Goal: Task Accomplishment & Management: Complete application form

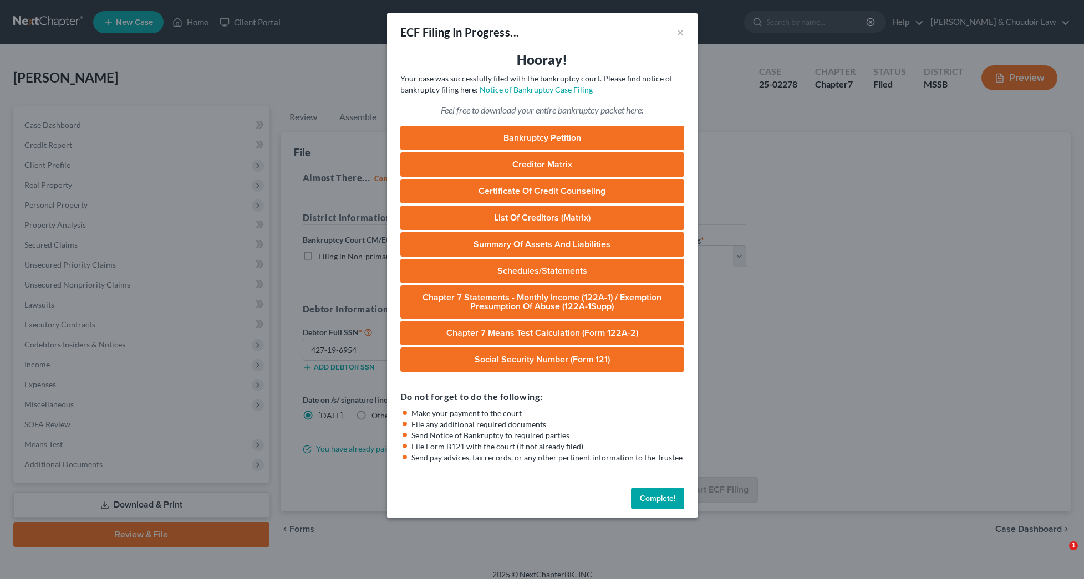
select select "1"
click at [658, 494] on button "Complete!" at bounding box center [657, 499] width 53 height 22
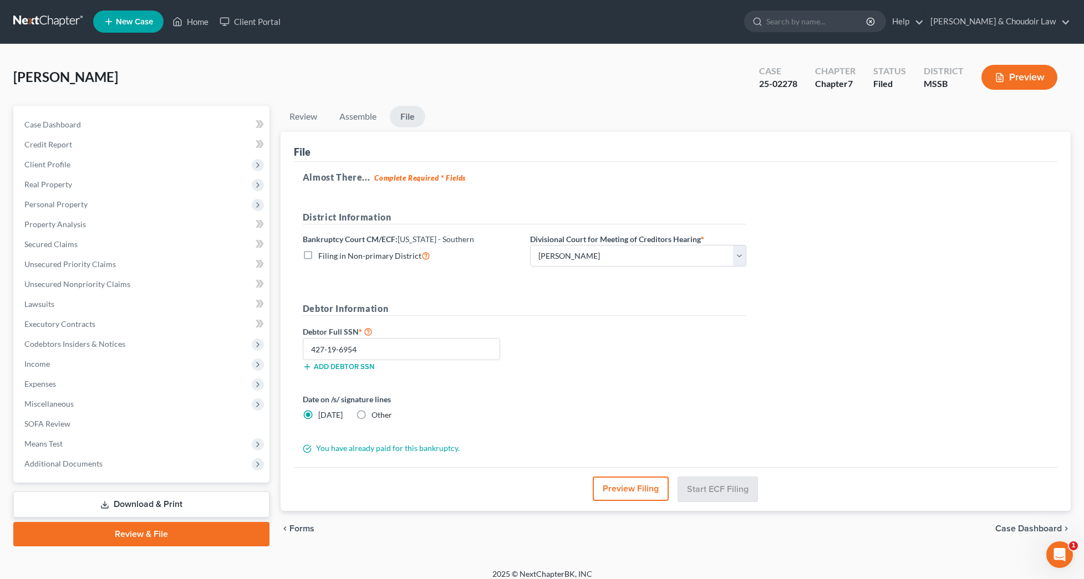
scroll to position [1, 0]
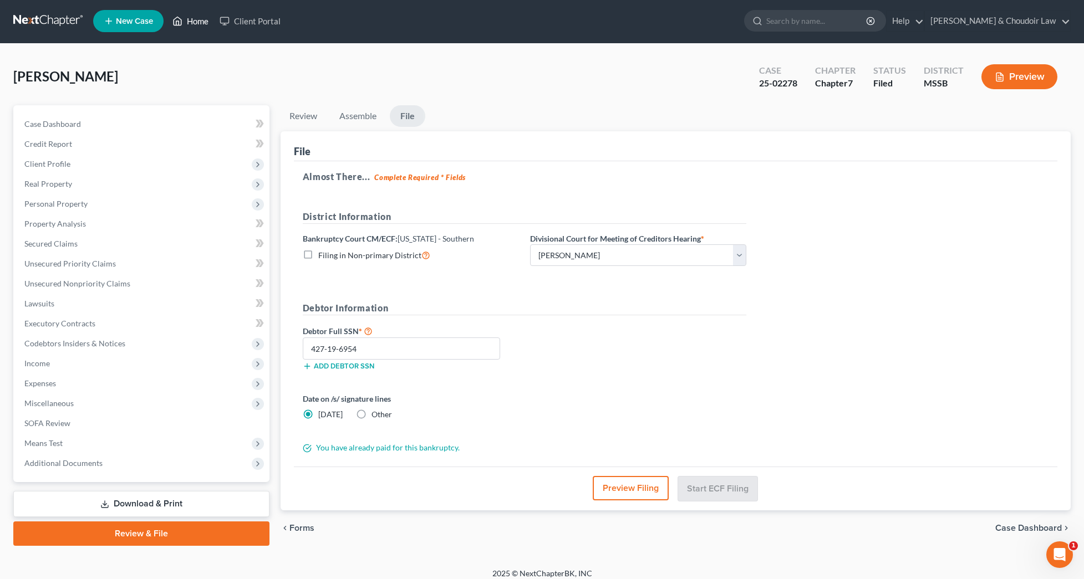
click at [193, 23] on link "Home" at bounding box center [190, 21] width 47 height 20
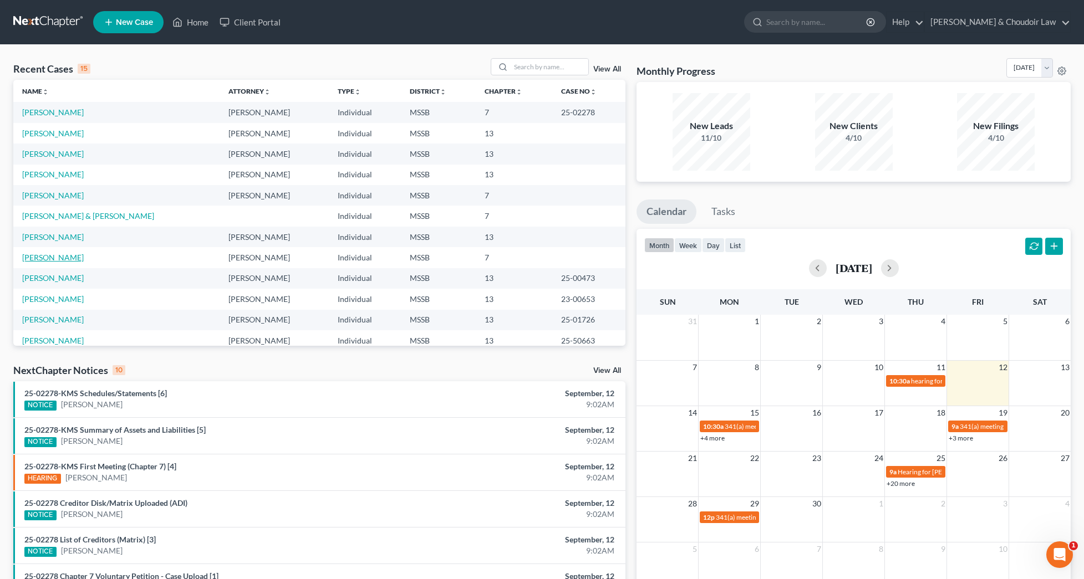
click at [45, 255] on link "[PERSON_NAME]" at bounding box center [53, 257] width 62 height 9
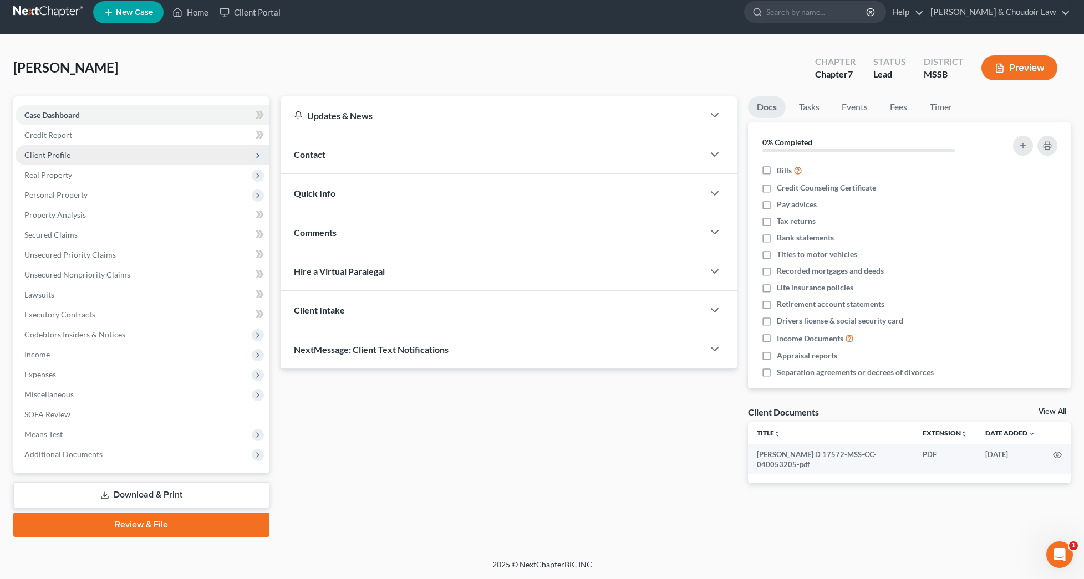
scroll to position [10, 0]
click at [55, 154] on span "Client Profile" at bounding box center [47, 154] width 46 height 9
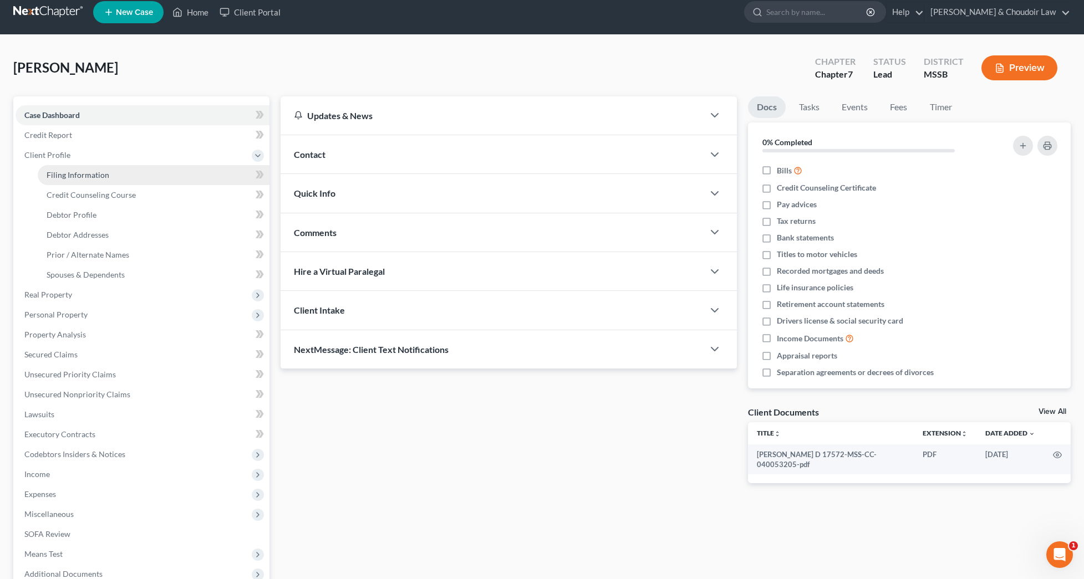
click at [60, 172] on span "Filing Information" at bounding box center [78, 174] width 63 height 9
select select "1"
select select "0"
select select "44"
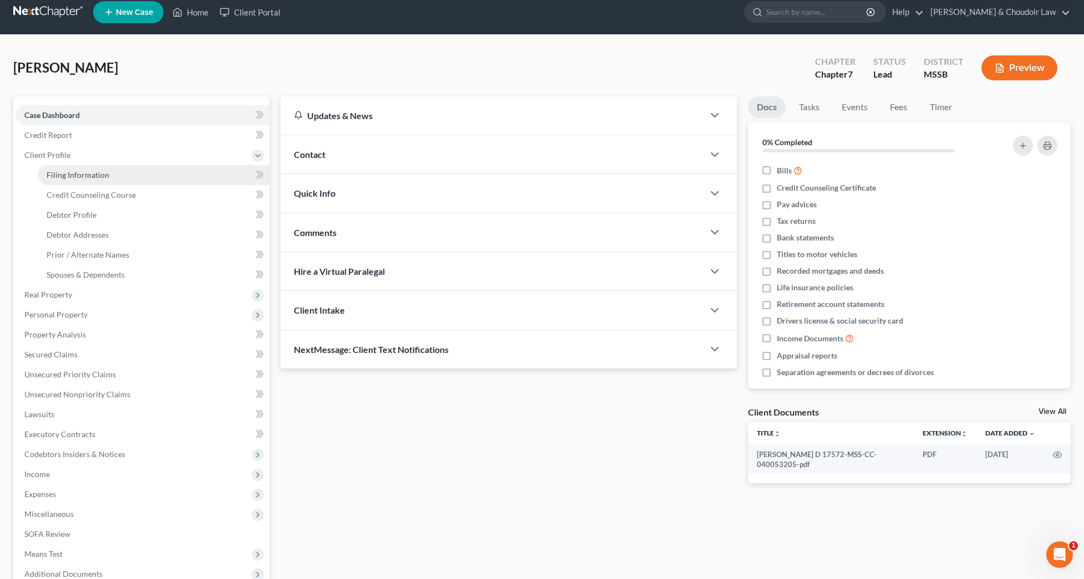
select select "25"
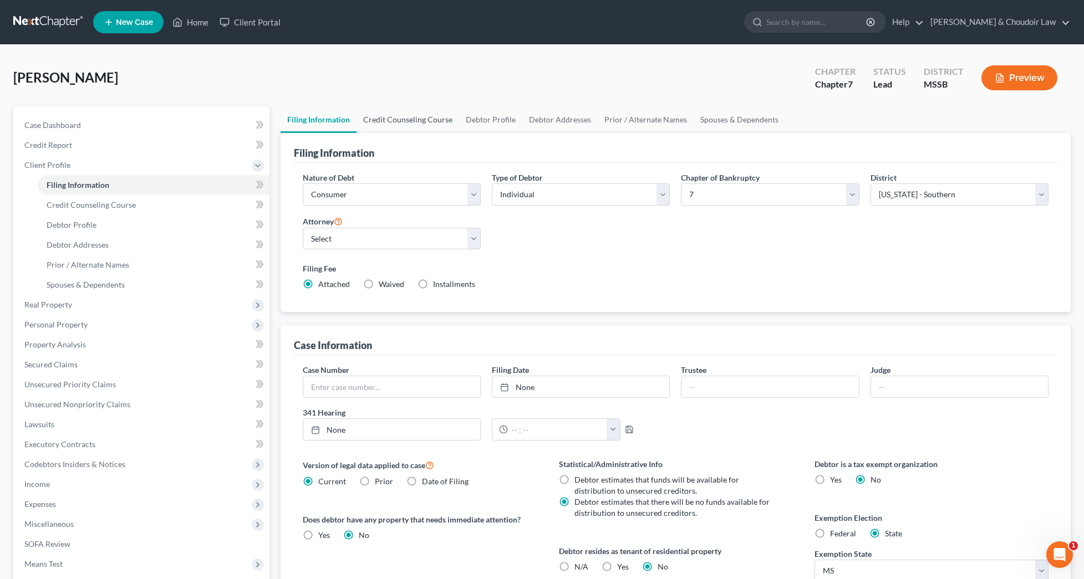
drag, startPoint x: 409, startPoint y: 125, endPoint x: 431, endPoint y: 124, distance: 22.8
click at [409, 125] on link "Credit Counseling Course" at bounding box center [407, 119] width 103 height 27
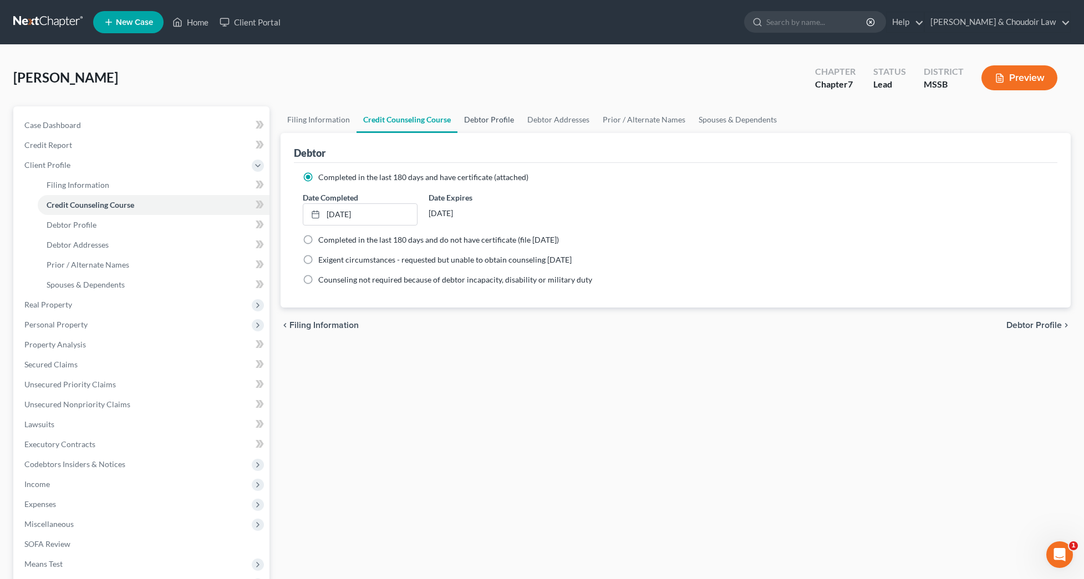
click at [478, 122] on link "Debtor Profile" at bounding box center [488, 119] width 63 height 27
select select "0"
select select "1"
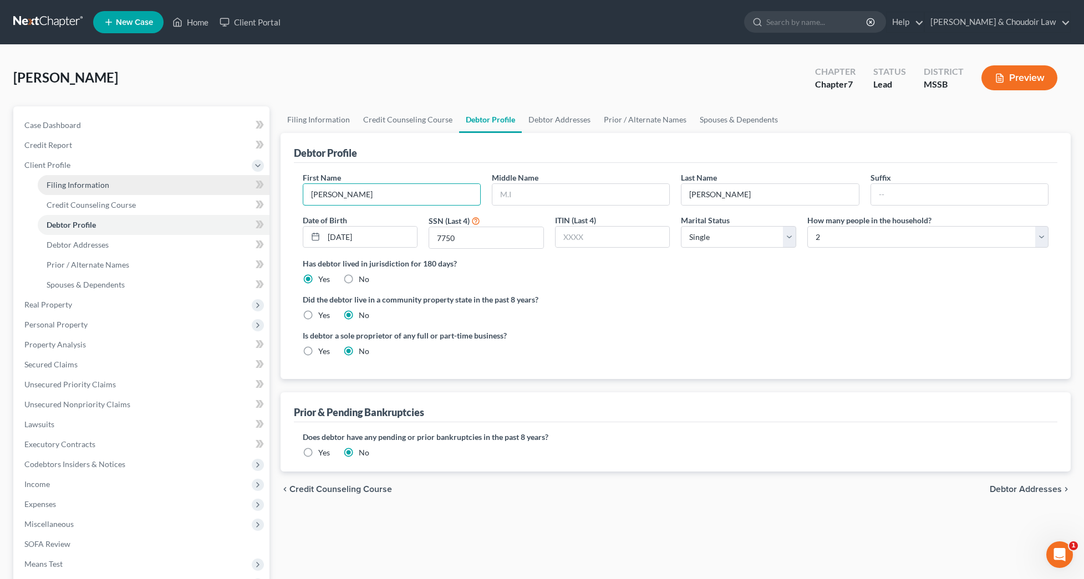
drag, startPoint x: 393, startPoint y: 191, endPoint x: 247, endPoint y: 190, distance: 145.8
type input "[PERSON_NAME]"
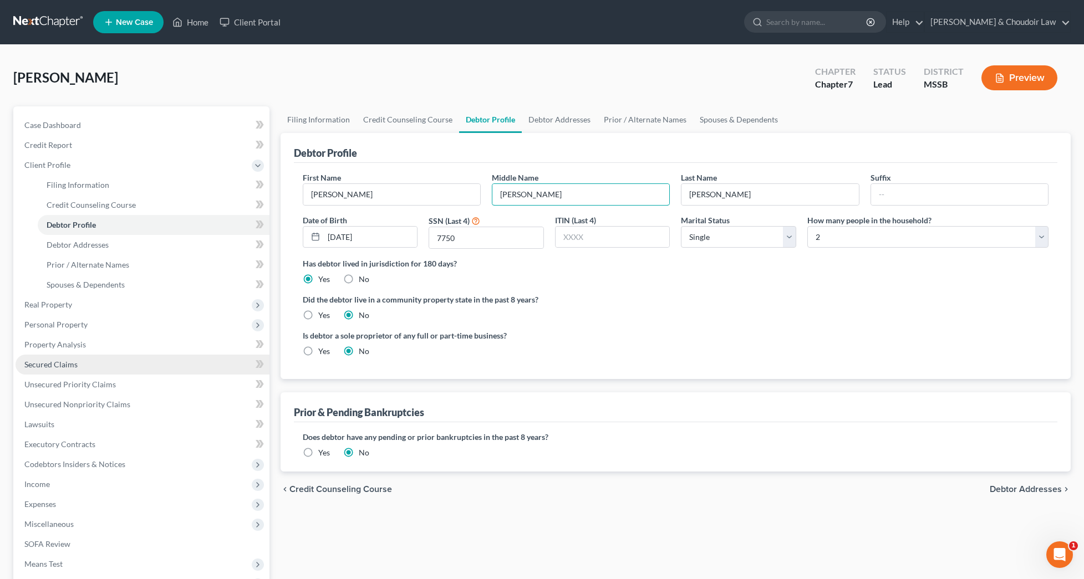
type input "[PERSON_NAME]"
click at [57, 365] on span "Secured Claims" at bounding box center [50, 364] width 53 height 9
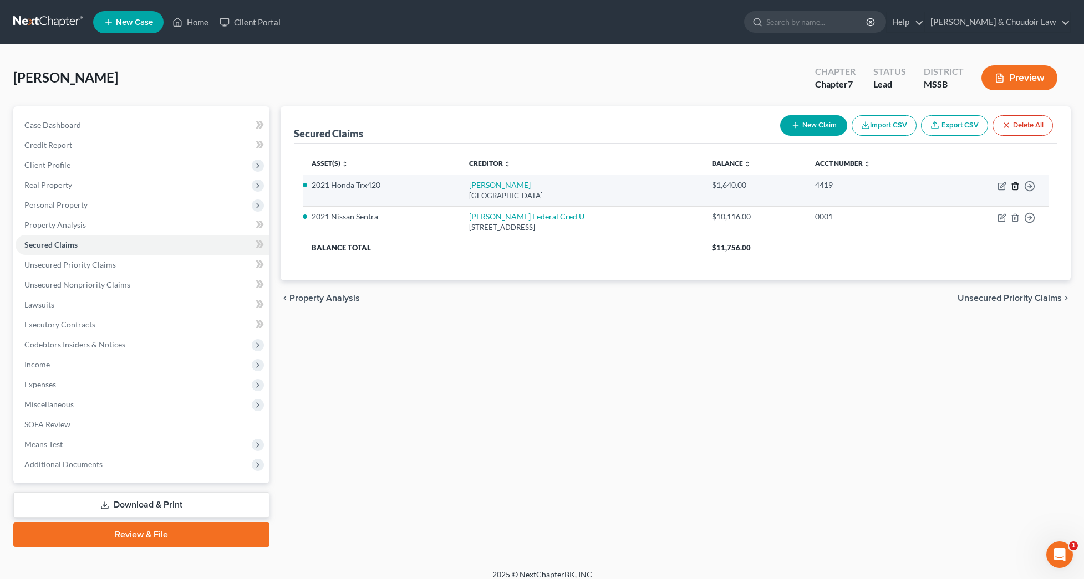
click at [1013, 186] on icon "button" at bounding box center [1015, 186] width 9 height 9
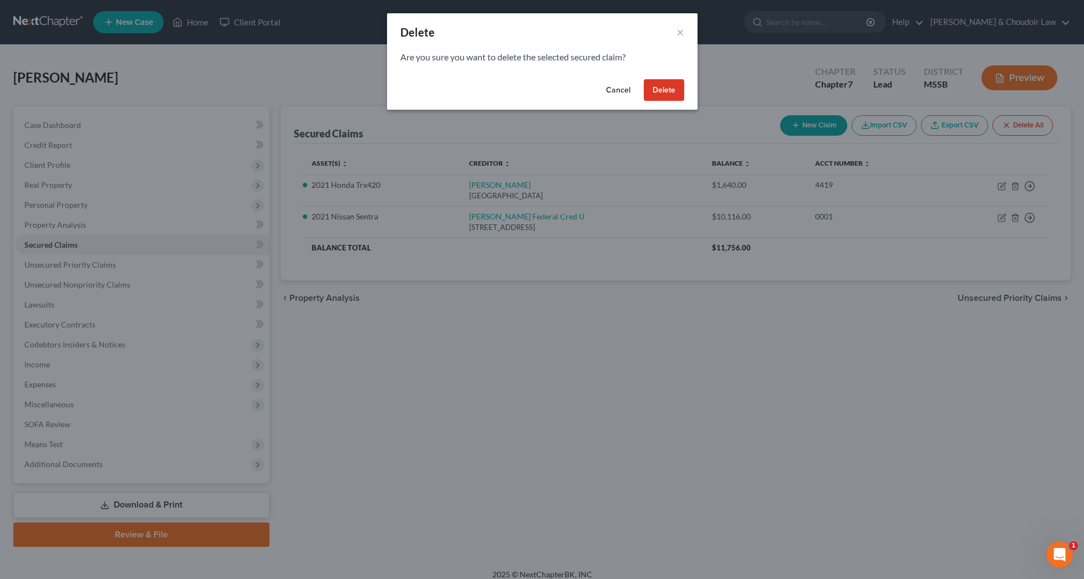
click at [666, 86] on button "Delete" at bounding box center [664, 90] width 40 height 22
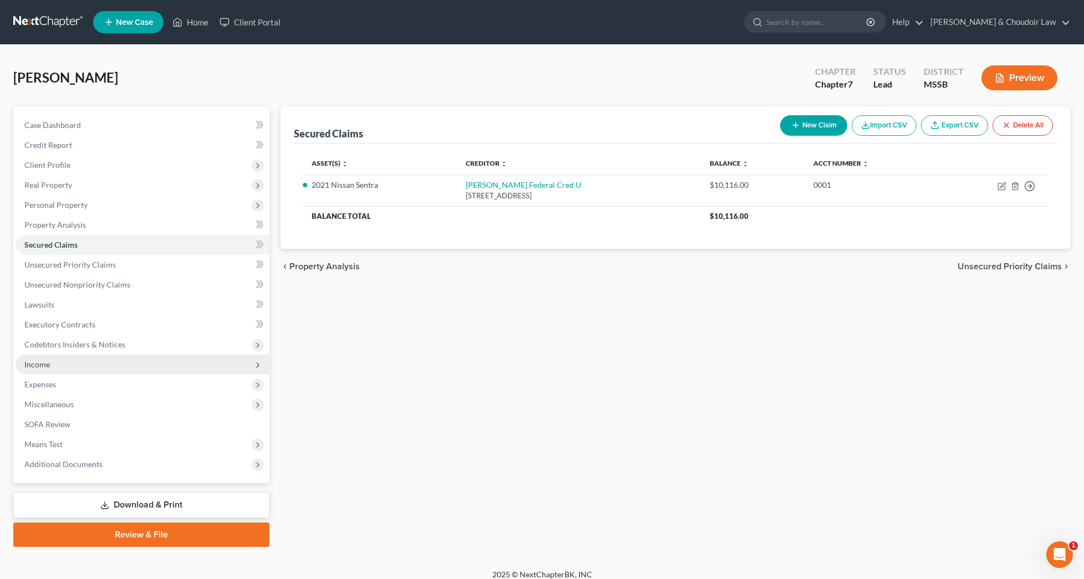
click at [58, 371] on span "Income" at bounding box center [143, 365] width 254 height 20
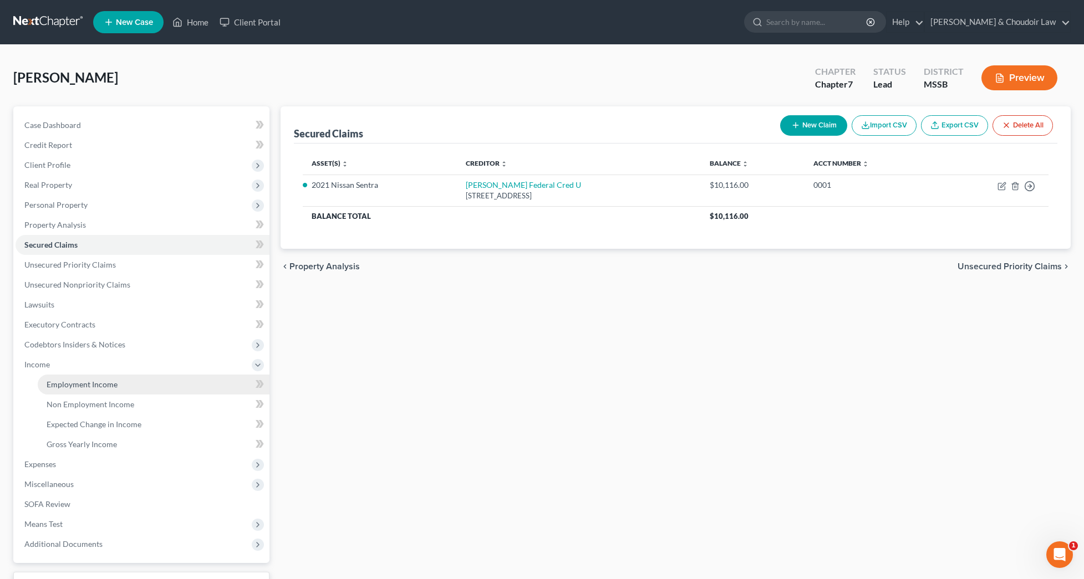
click at [67, 380] on span "Employment Income" at bounding box center [82, 384] width 71 height 9
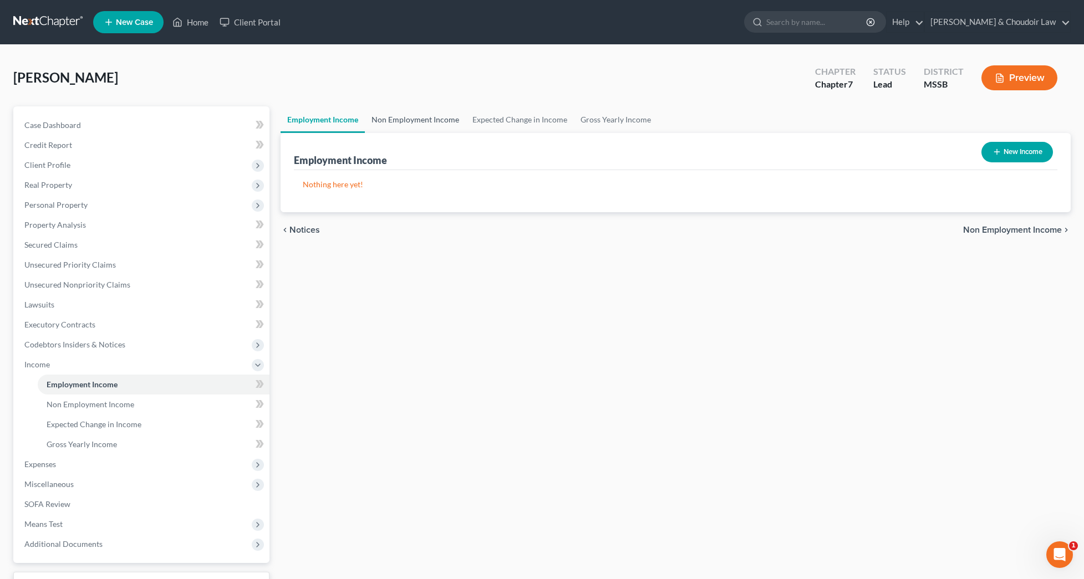
click at [448, 121] on link "Non Employment Income" at bounding box center [415, 119] width 101 height 27
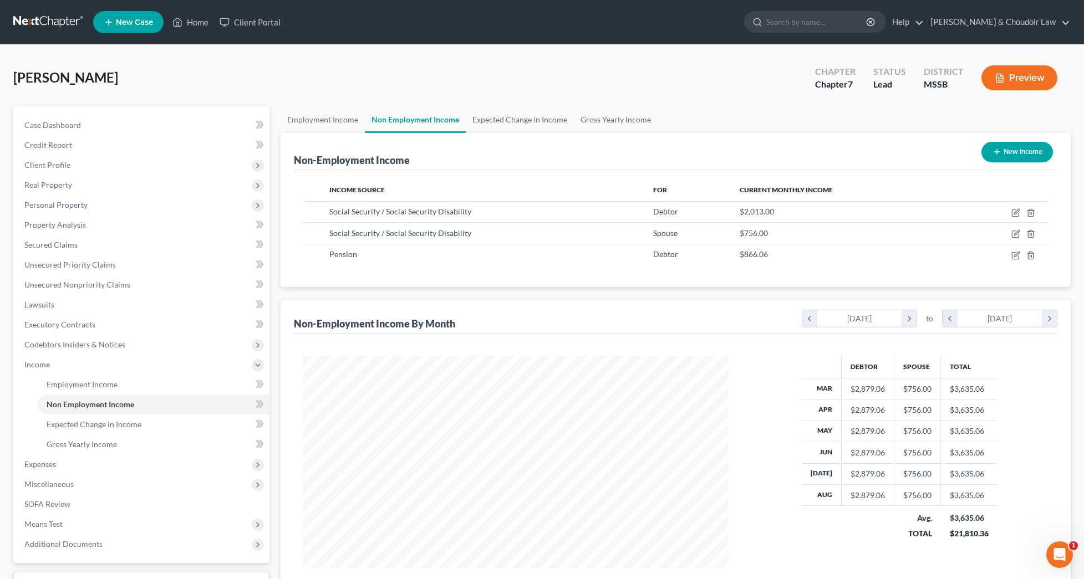
scroll to position [213, 448]
click at [47, 161] on span "Client Profile" at bounding box center [47, 164] width 46 height 9
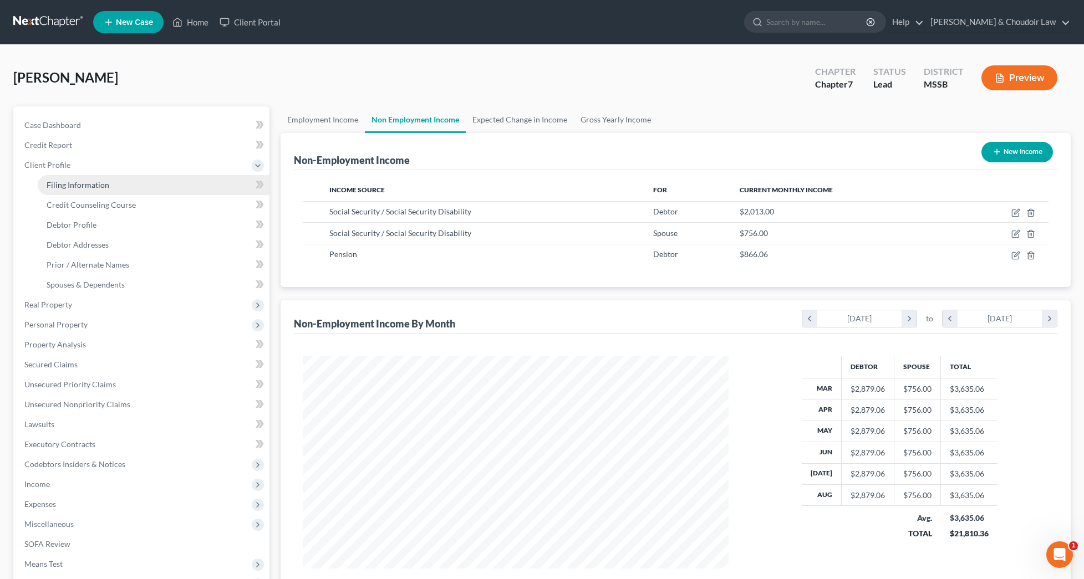
click at [62, 184] on span "Filing Information" at bounding box center [78, 184] width 63 height 9
select select "1"
select select "0"
select select "44"
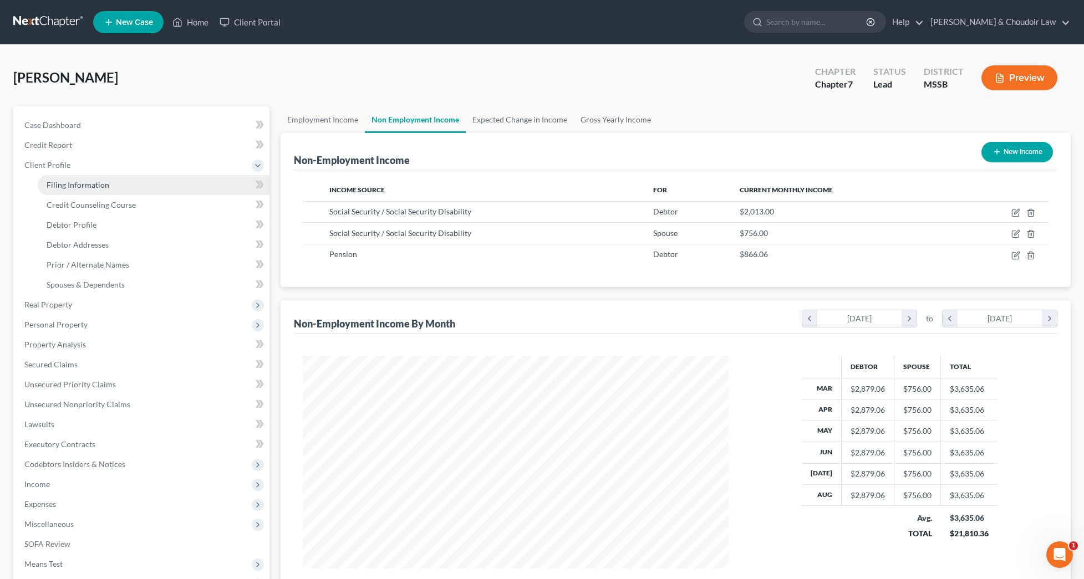
select select "0"
select select "25"
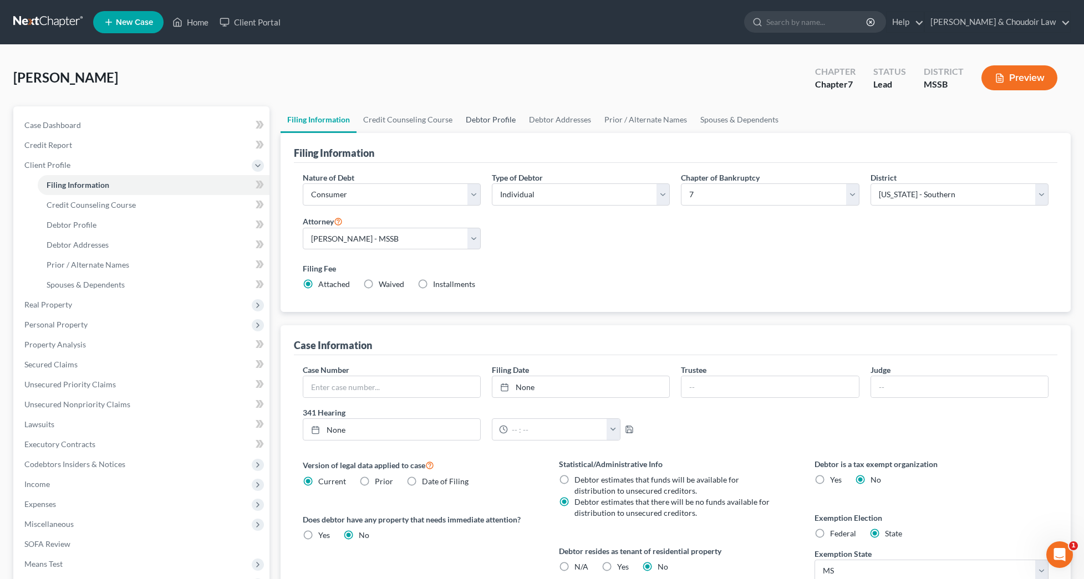
click at [486, 121] on link "Debtor Profile" at bounding box center [490, 119] width 63 height 27
select select "0"
select select "1"
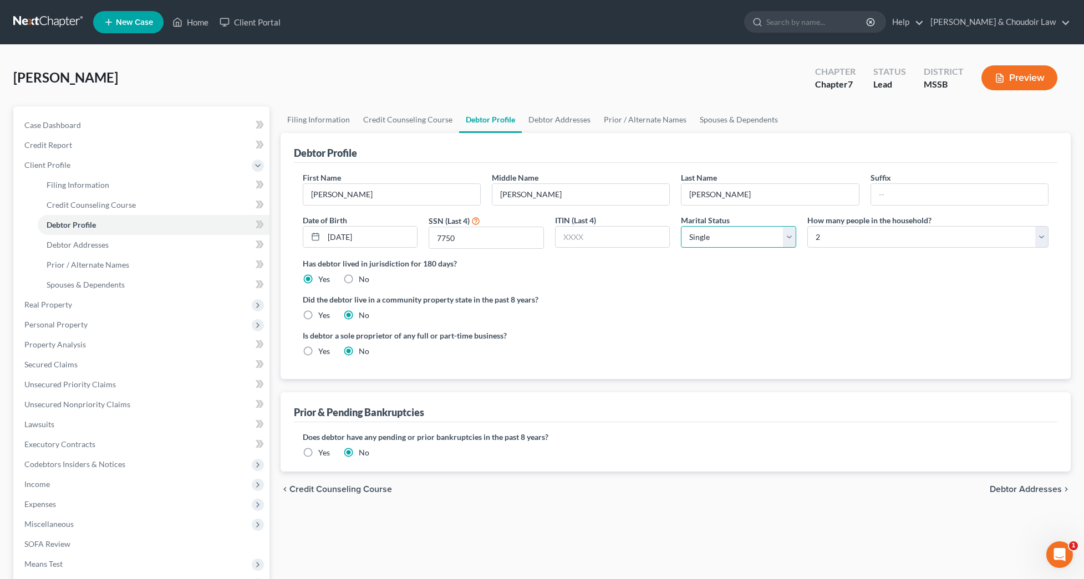
select select "1"
click at [734, 276] on div "Has debtor lived in jurisdiction for 180 days? Yes No Debtor must reside in jur…" at bounding box center [676, 271] width 746 height 27
click at [84, 489] on span "Income" at bounding box center [143, 485] width 254 height 20
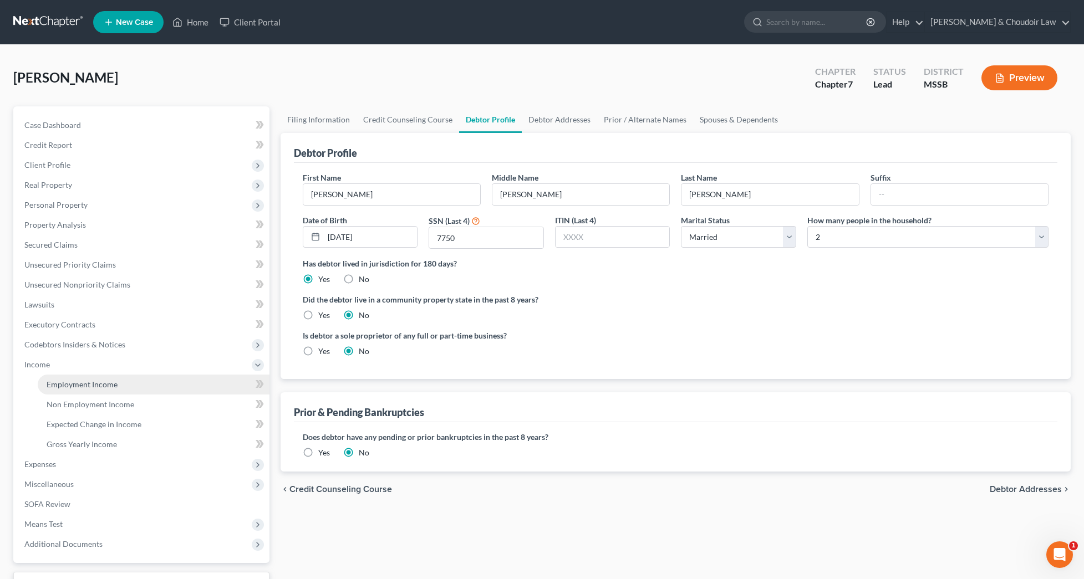
click at [88, 392] on link "Employment Income" at bounding box center [154, 385] width 232 height 20
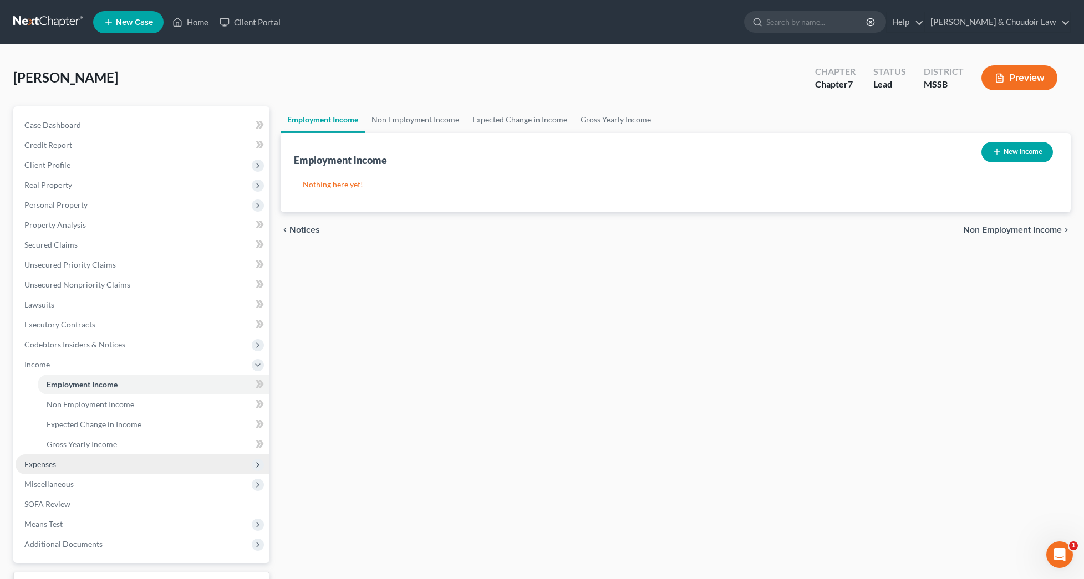
click at [63, 468] on span "Expenses" at bounding box center [143, 465] width 254 height 20
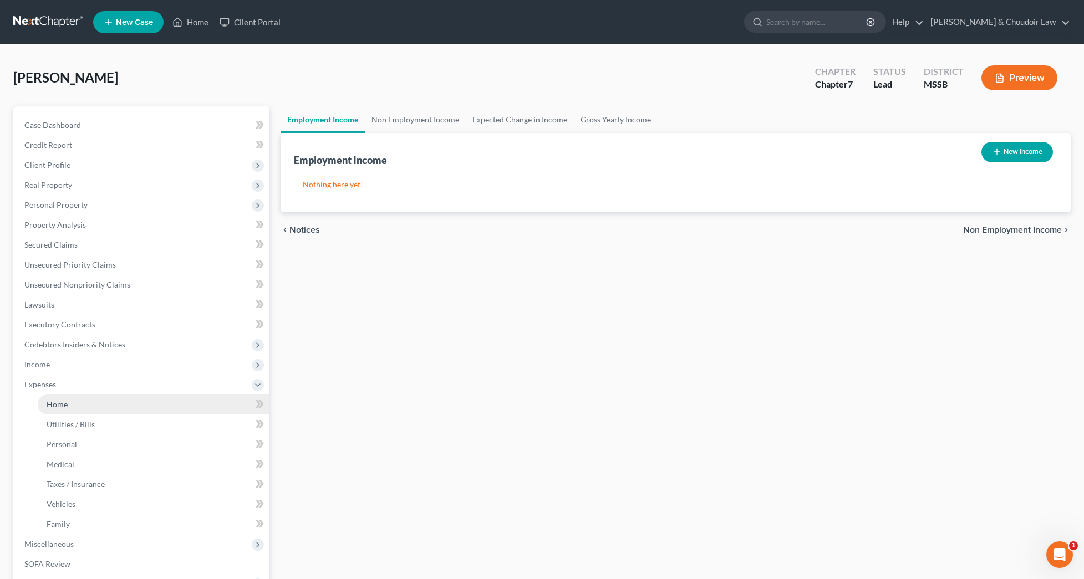
click at [68, 409] on link "Home" at bounding box center [154, 405] width 232 height 20
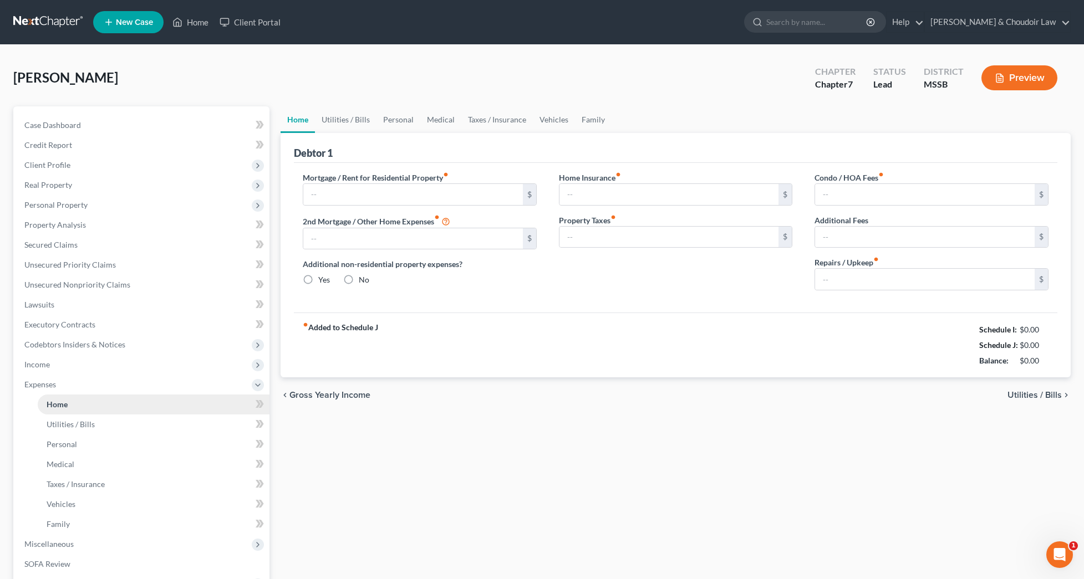
type input "0.00"
radio input "true"
type input "240.00"
type input "61.42"
type input "0.00"
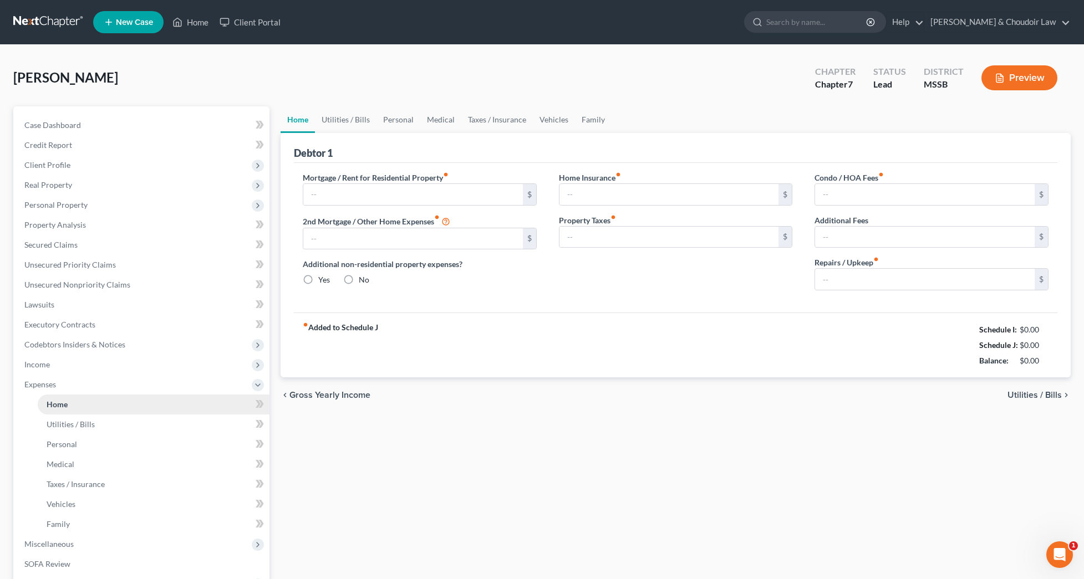
type input "0.00"
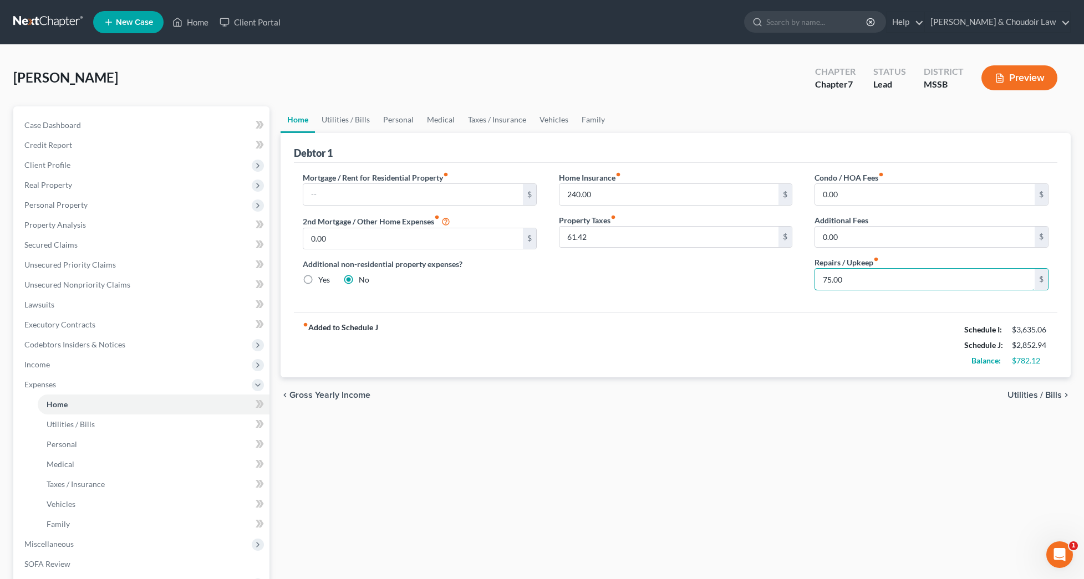
drag, startPoint x: 859, startPoint y: 285, endPoint x: 761, endPoint y: 280, distance: 97.7
click at [761, 280] on div "Mortgage / Rent for Residential Property fiber_manual_record $ 2nd Mortgage / O…" at bounding box center [676, 235] width 768 height 127
type input "100"
click at [340, 117] on link "Utilities / Bills" at bounding box center [346, 119] width 62 height 27
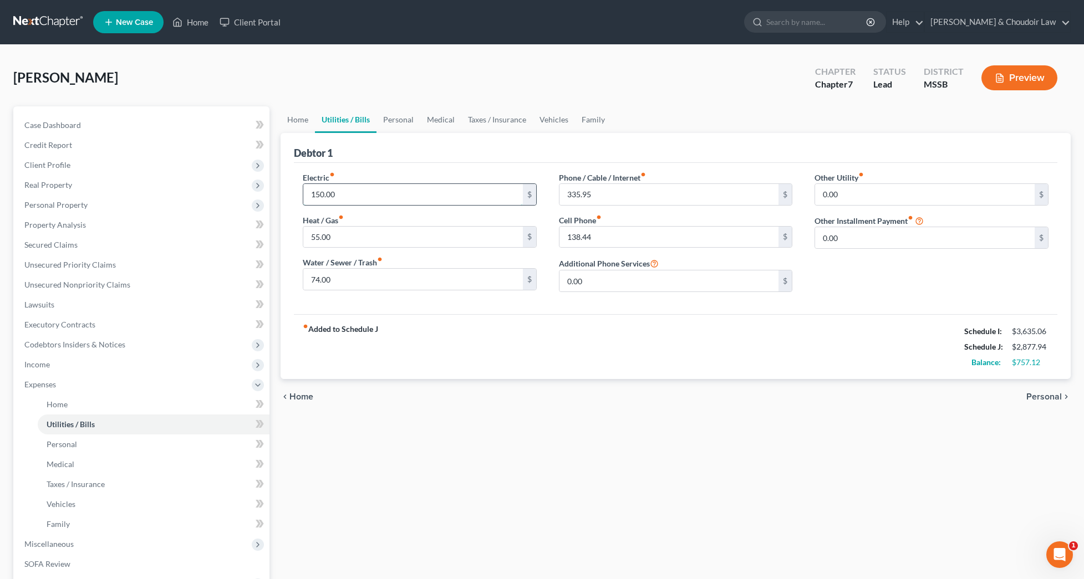
drag, startPoint x: 320, startPoint y: 197, endPoint x: 302, endPoint y: 196, distance: 18.3
click at [303, 196] on div "150.00 $" at bounding box center [420, 194] width 234 height 22
type input "200.00"
click at [411, 115] on link "Personal" at bounding box center [398, 119] width 44 height 27
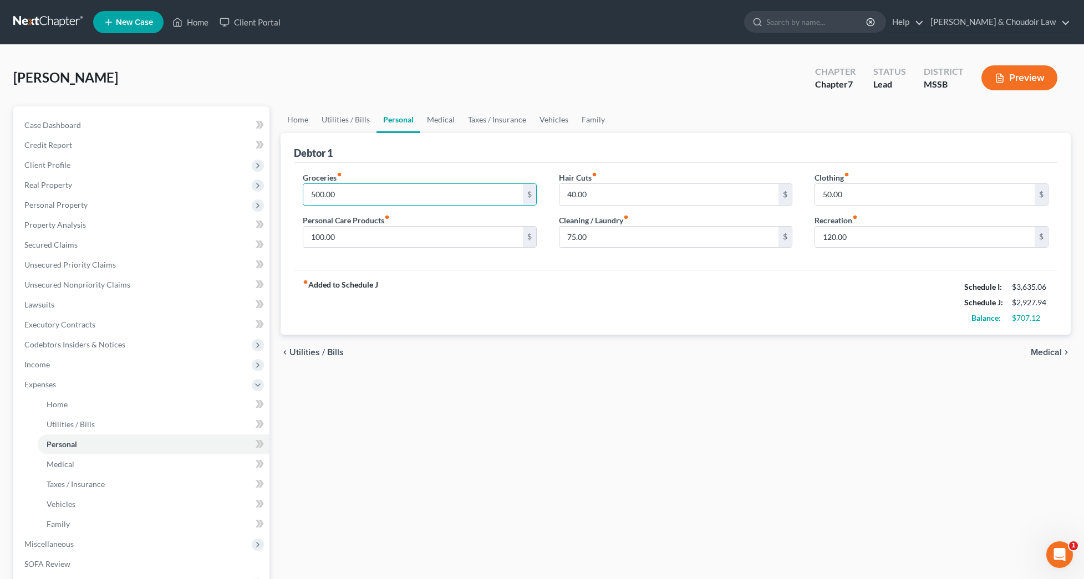
drag, startPoint x: 353, startPoint y: 195, endPoint x: 274, endPoint y: 190, distance: 79.4
click at [274, 190] on div "Petition Navigation Case Dashboard Payments Invoices Payments Payments Credit R…" at bounding box center [542, 396] width 1068 height 580
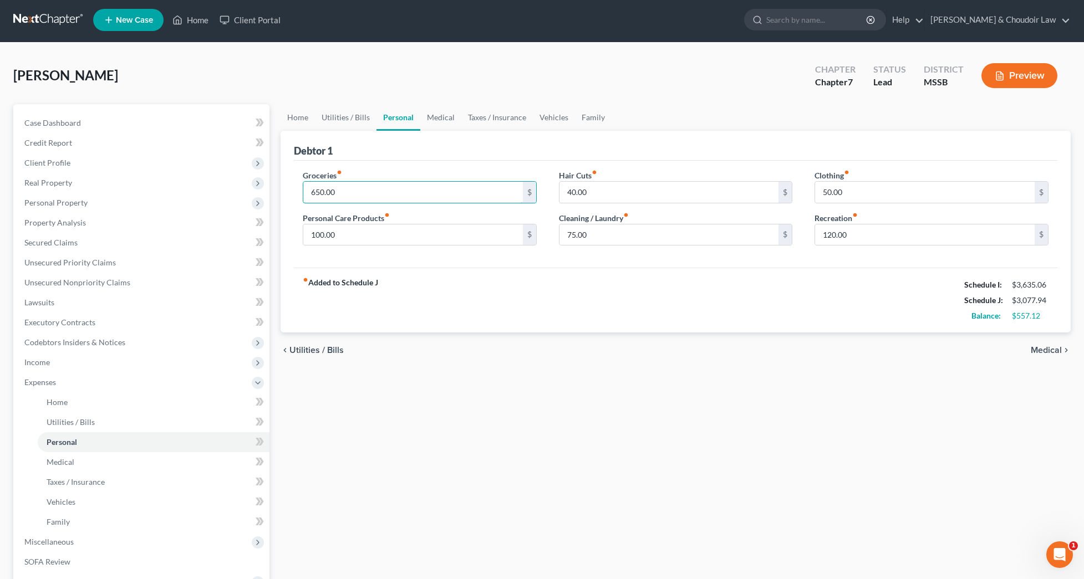
scroll to position [2, 0]
type input "650.00"
click at [457, 111] on link "Medical" at bounding box center [440, 117] width 41 height 27
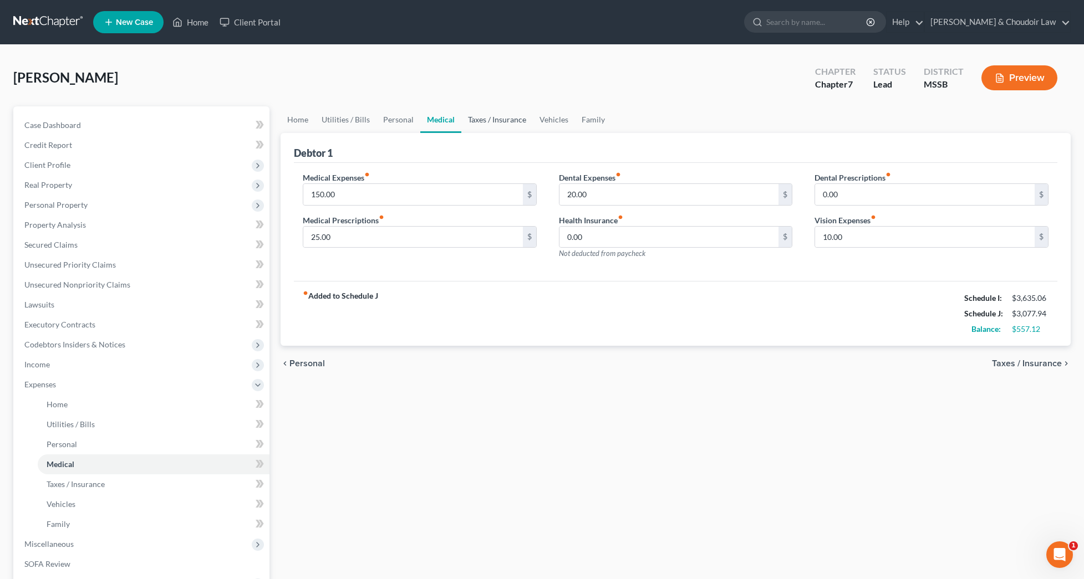
click at [481, 118] on link "Taxes / Insurance" at bounding box center [497, 119] width 72 height 27
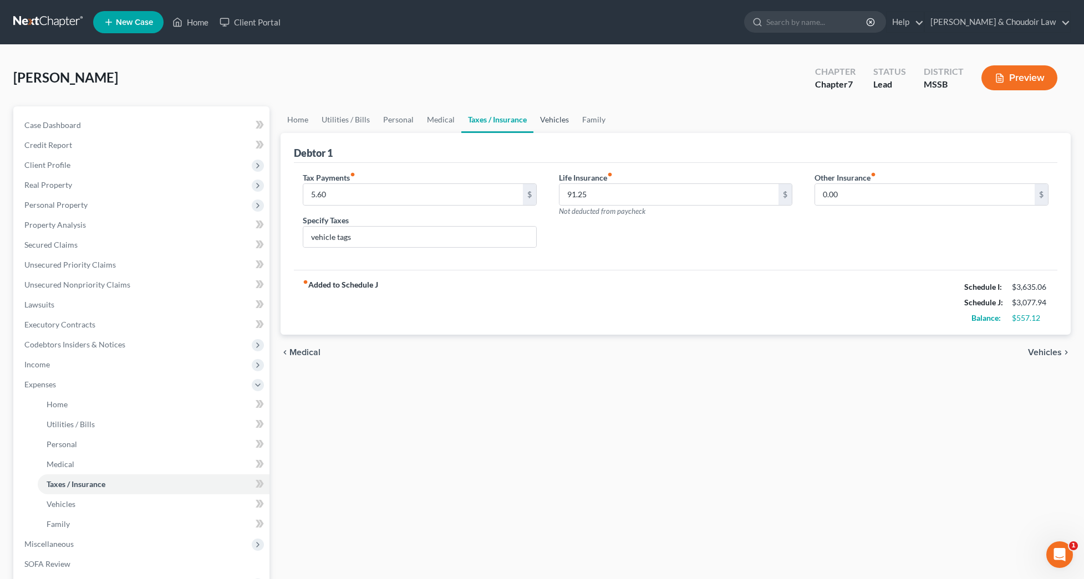
click at [546, 121] on link "Vehicles" at bounding box center [554, 119] width 42 height 27
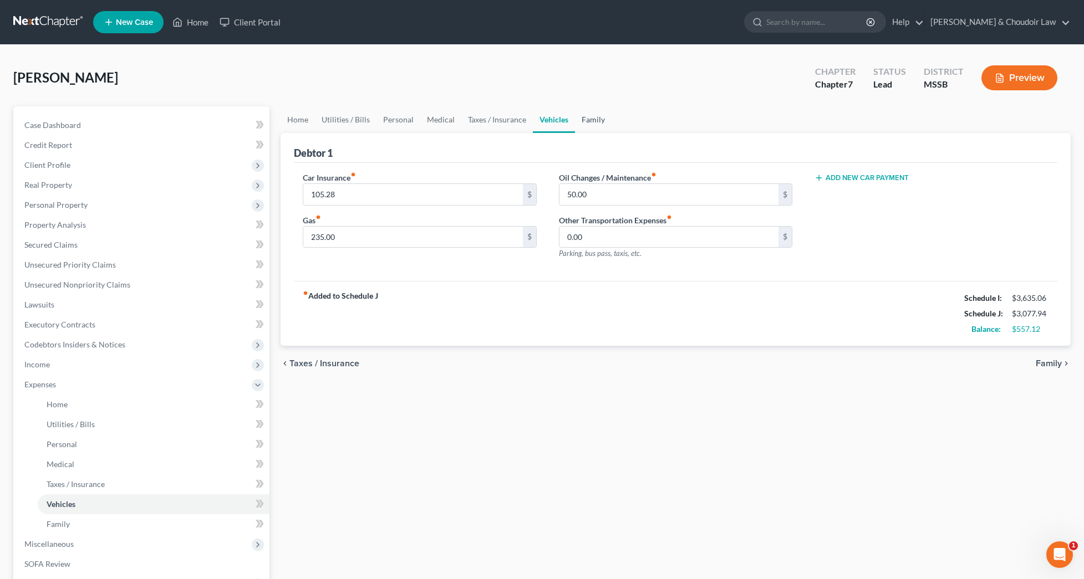
click at [588, 120] on link "Family" at bounding box center [593, 119] width 37 height 27
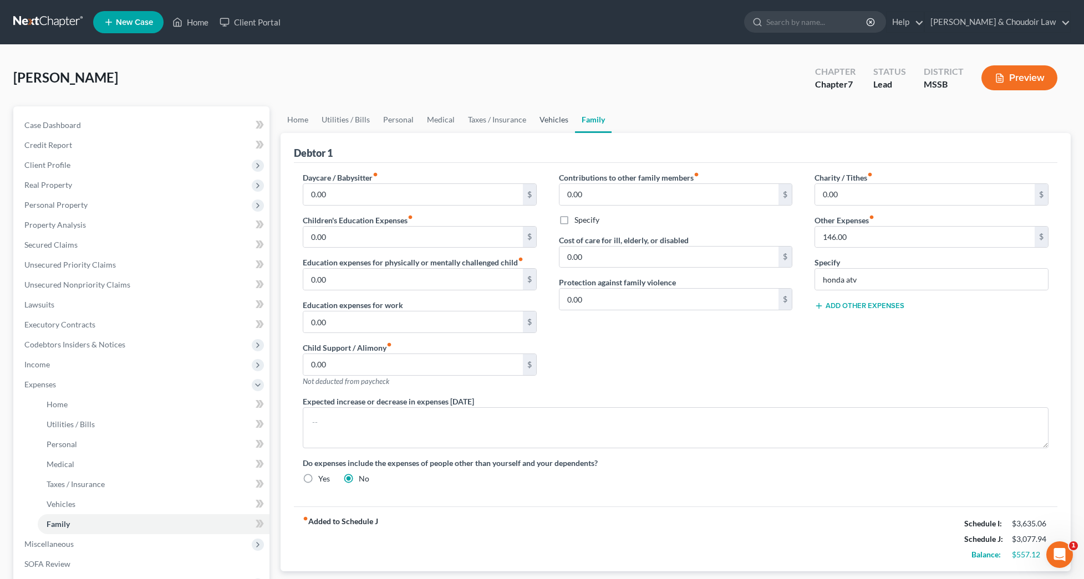
click at [550, 120] on link "Vehicles" at bounding box center [554, 119] width 42 height 27
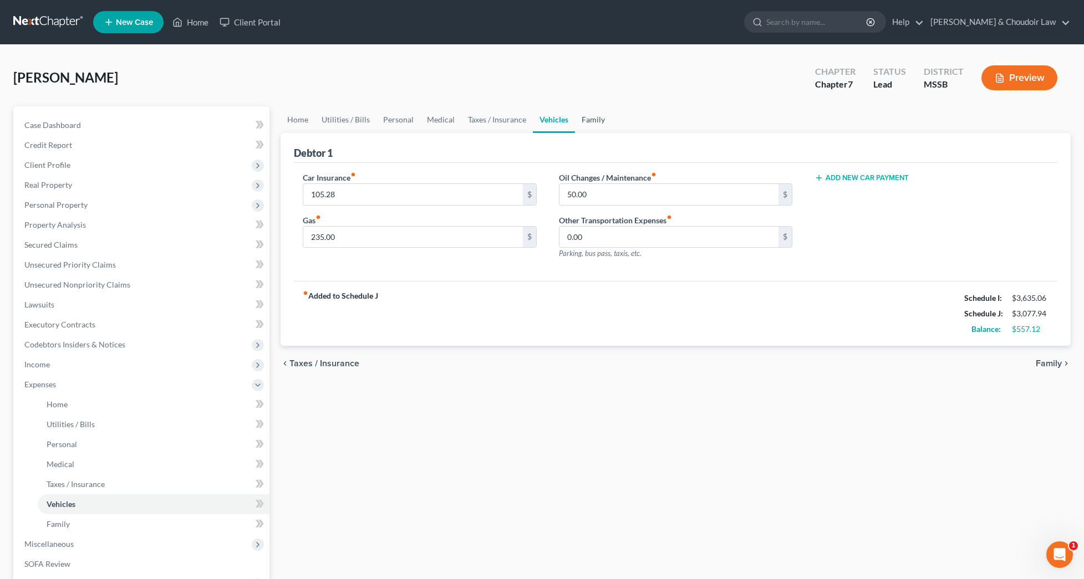
click at [588, 120] on link "Family" at bounding box center [593, 119] width 37 height 27
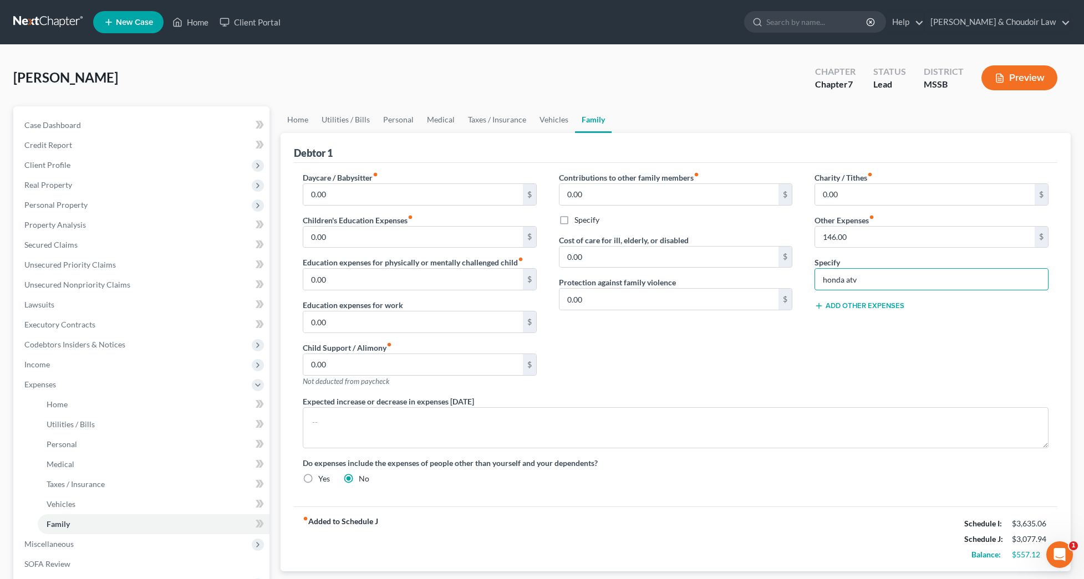
drag, startPoint x: 859, startPoint y: 277, endPoint x: 779, endPoint y: 278, distance: 79.8
click at [779, 278] on div "Daycare / Babysitter fiber_manual_record 0.00 $ Children's Education Expenses f…" at bounding box center [676, 333] width 768 height 322
drag, startPoint x: 814, startPoint y: 238, endPoint x: 764, endPoint y: 234, distance: 50.6
click at [767, 235] on div "Daycare / Babysitter fiber_manual_record 0.00 $ Children's Education Expenses f…" at bounding box center [676, 333] width 768 height 322
click at [767, 231] on div "Contributions to other family members fiber_manual_record 0.00 $ Specify Cost o…" at bounding box center [676, 284] width 256 height 224
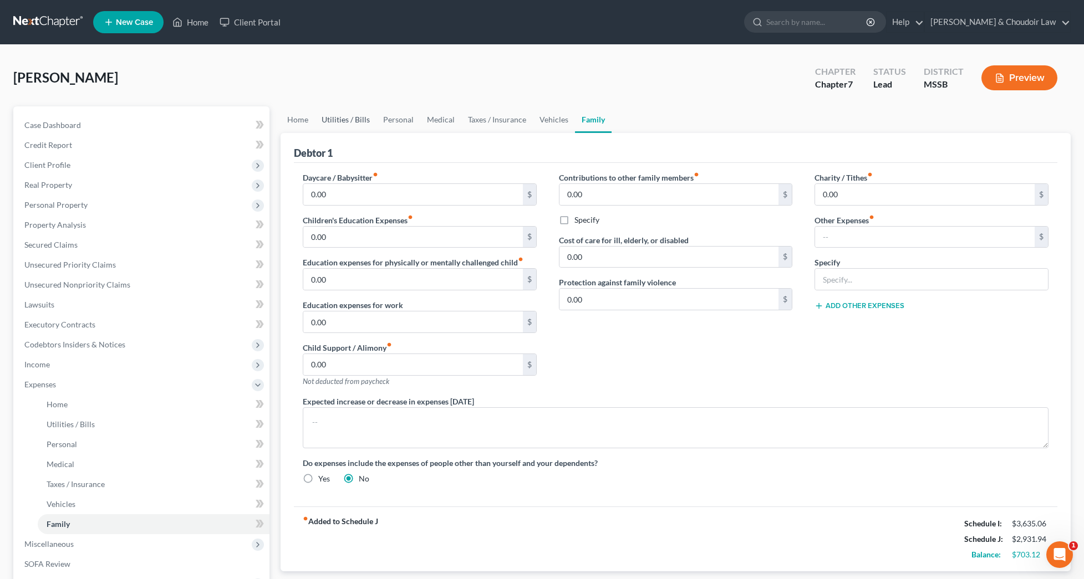
click at [339, 121] on link "Utilities / Bills" at bounding box center [346, 119] width 62 height 27
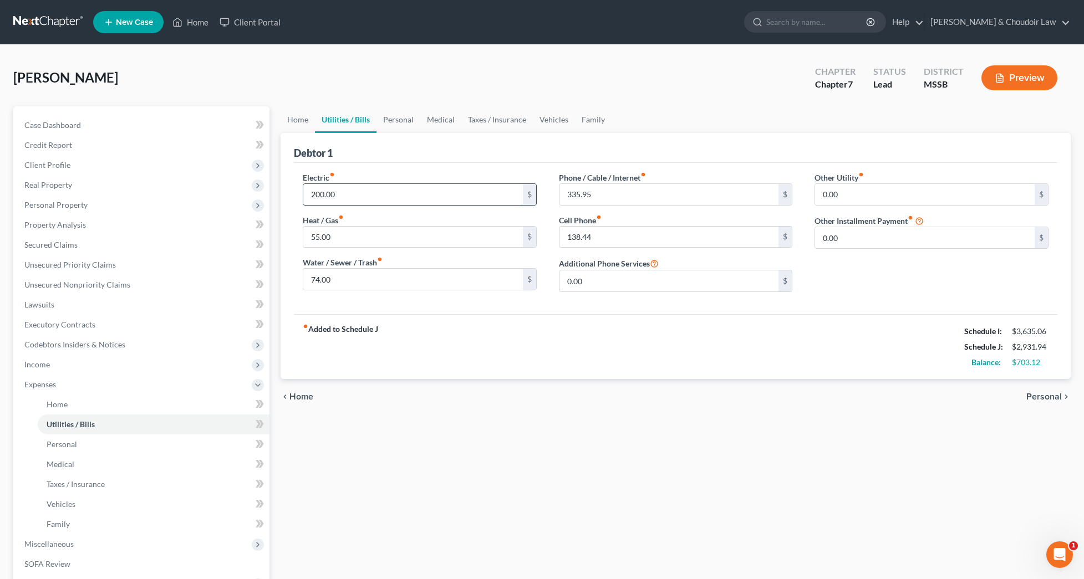
click at [319, 195] on input "200.00" at bounding box center [413, 194] width 220 height 21
type input "240.00"
click at [410, 121] on link "Personal" at bounding box center [398, 119] width 44 height 27
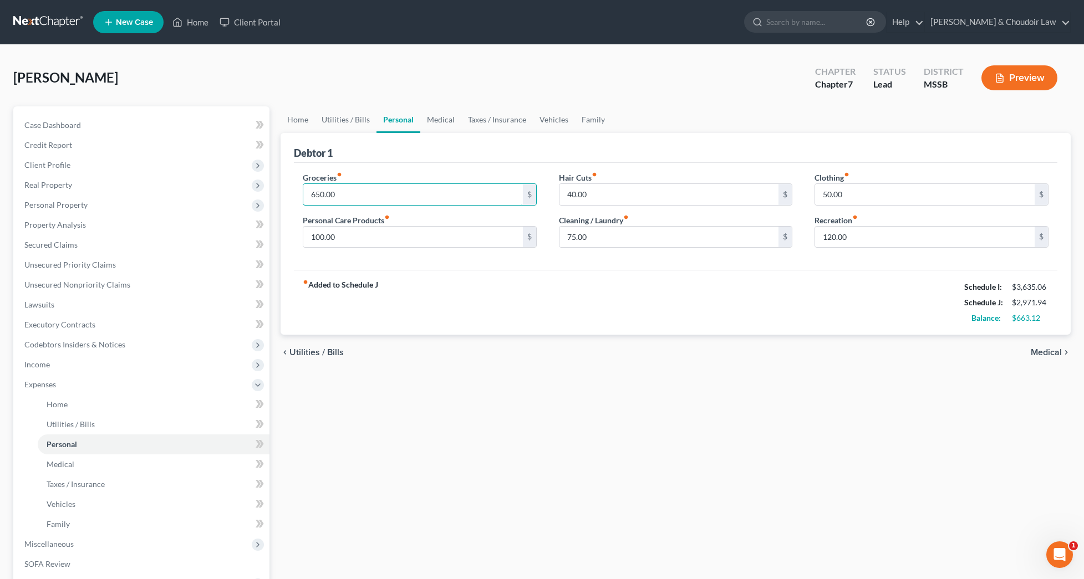
drag, startPoint x: 294, startPoint y: 196, endPoint x: 276, endPoint y: 196, distance: 17.7
click at [276, 196] on div "Home Utilities / Bills Personal Medical Taxes / Insurance Vehicles Family Debto…" at bounding box center [675, 396] width 801 height 580
type input "800"
drag, startPoint x: 346, startPoint y: 234, endPoint x: 252, endPoint y: 236, distance: 94.2
click at [252, 236] on div "Petition Navigation Case Dashboard Payments Invoices Payments Payments Credit R…" at bounding box center [542, 396] width 1068 height 580
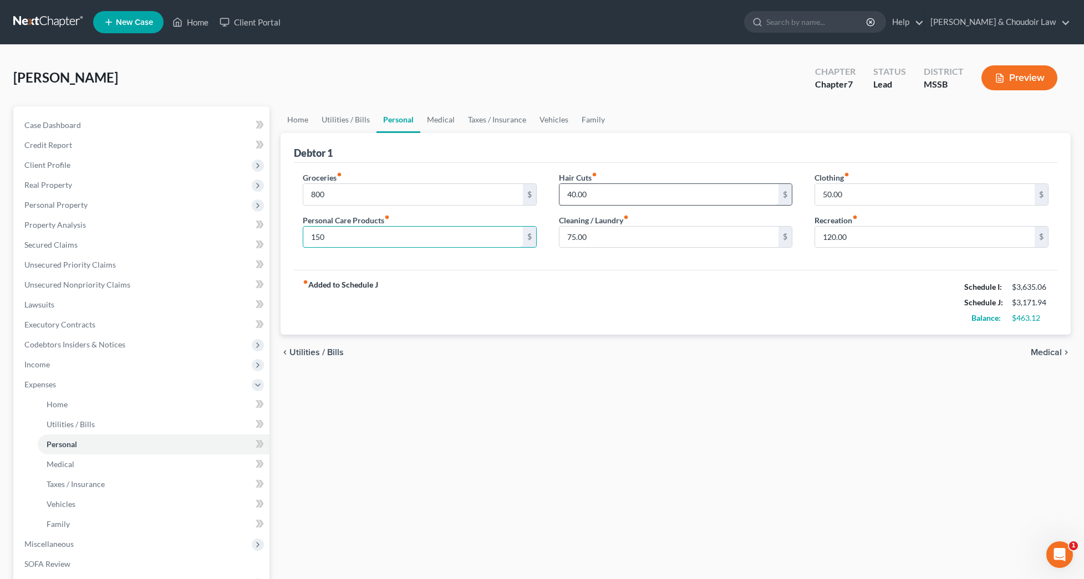
type input "150"
drag, startPoint x: 561, startPoint y: 195, endPoint x: 474, endPoint y: 193, distance: 87.0
click at [474, 193] on div "Groceries fiber_manual_record 800 $ Personal Care Products fiber_manual_record …" at bounding box center [676, 214] width 768 height 85
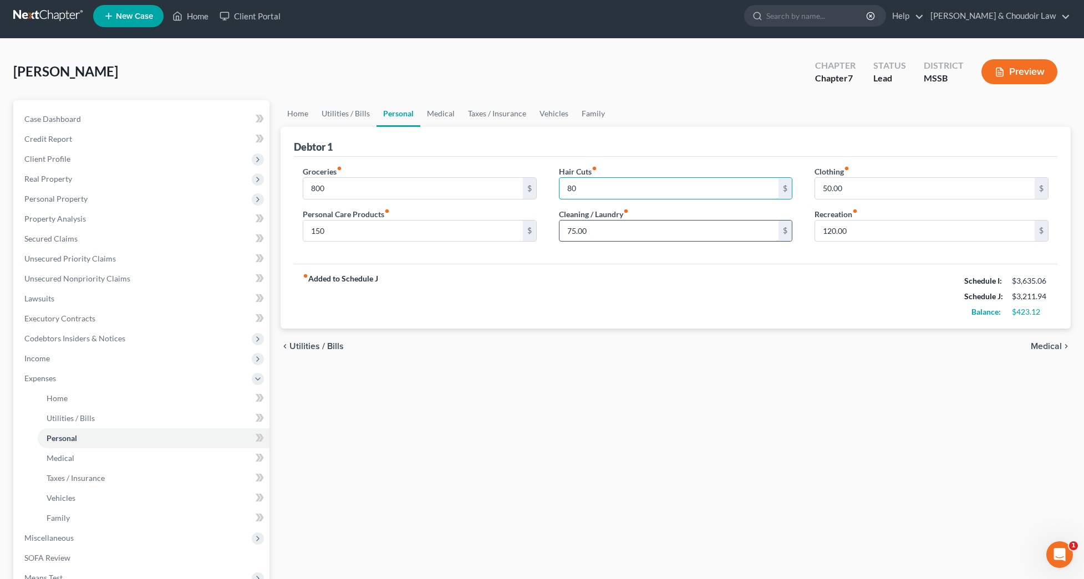
scroll to position [10, 0]
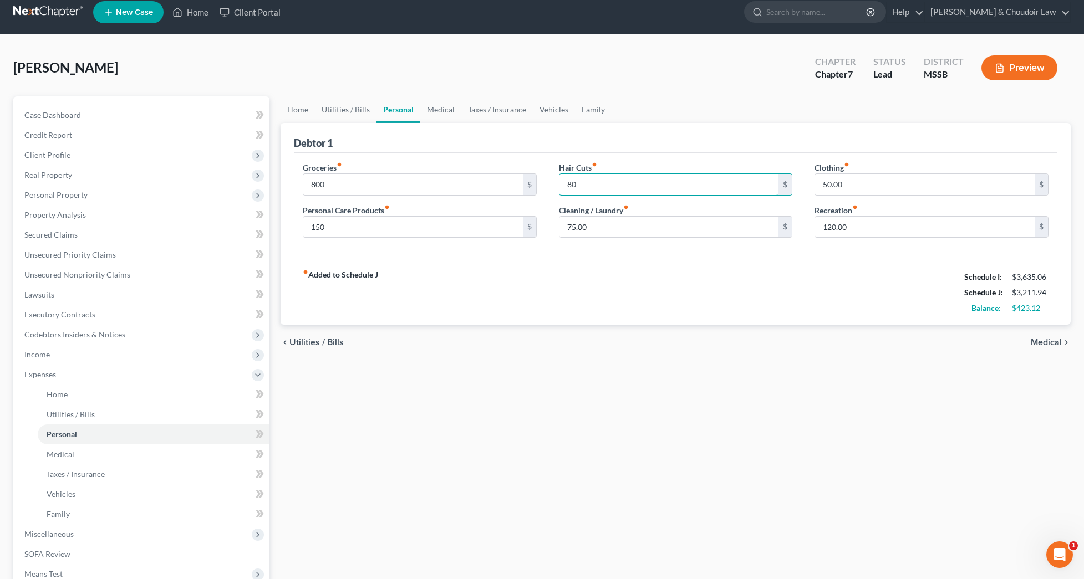
type input "80"
drag, startPoint x: 547, startPoint y: 228, endPoint x: 486, endPoint y: 227, distance: 61.5
click at [486, 227] on div "Groceries fiber_manual_record 800 $ Personal Care Products fiber_manual_record …" at bounding box center [676, 204] width 768 height 85
type input "125"
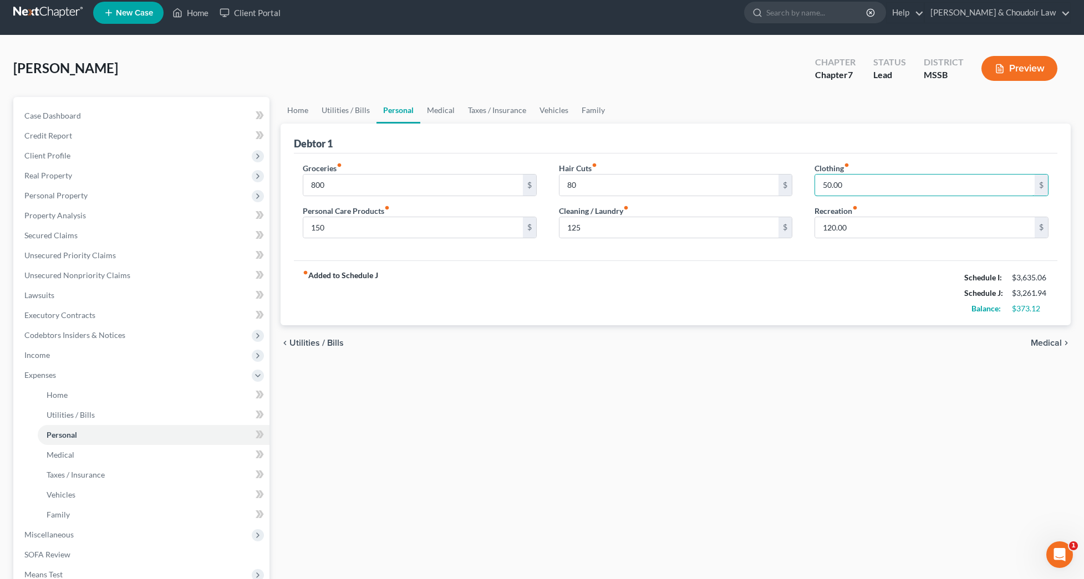
drag, startPoint x: 852, startPoint y: 188, endPoint x: 795, endPoint y: 187, distance: 57.1
click at [795, 187] on div "Groceries fiber_manual_record 800 $ Personal Care Products fiber_manual_record …" at bounding box center [676, 204] width 768 height 85
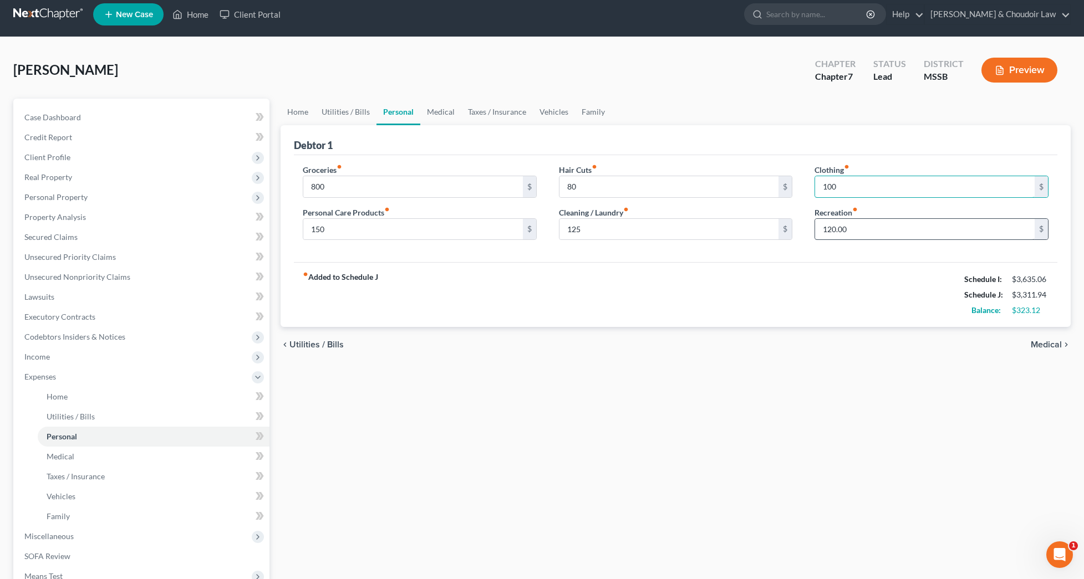
type input "100"
drag, startPoint x: 863, startPoint y: 229, endPoint x: 768, endPoint y: 228, distance: 94.2
click at [768, 228] on div "Groceries fiber_manual_record 800 $ Personal Care Products fiber_manual_record …" at bounding box center [676, 206] width 768 height 85
type input "150"
click at [445, 115] on link "Medical" at bounding box center [440, 112] width 41 height 27
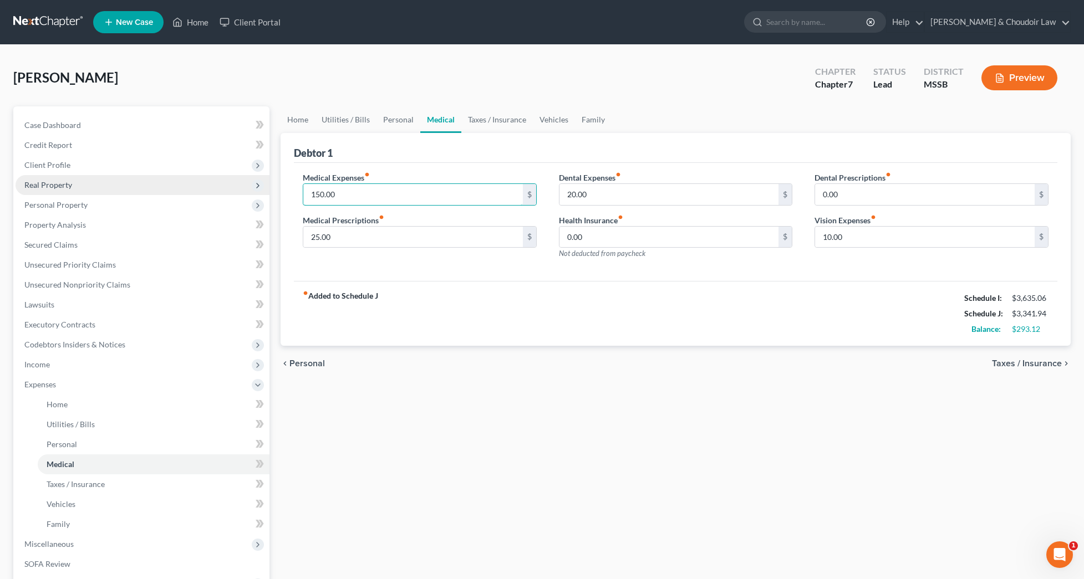
drag, startPoint x: 360, startPoint y: 196, endPoint x: 239, endPoint y: 192, distance: 121.4
click at [239, 192] on div "Petition Navigation Case Dashboard Payments Invoices Payments Payments Credit R…" at bounding box center [542, 396] width 1068 height 580
type input "250"
click at [480, 123] on link "Taxes / Insurance" at bounding box center [497, 119] width 72 height 27
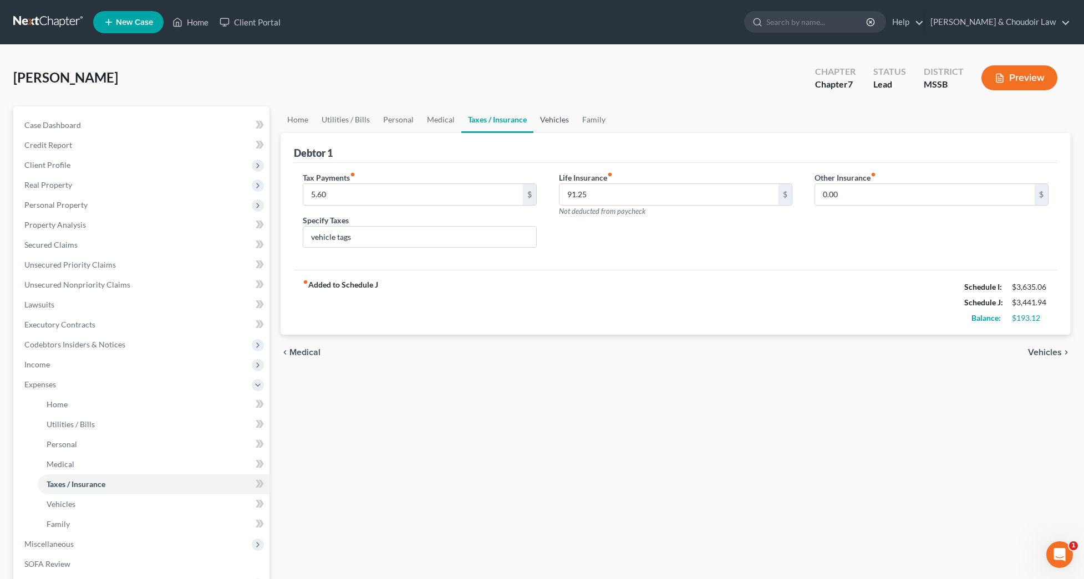
click at [554, 119] on link "Vehicles" at bounding box center [554, 119] width 42 height 27
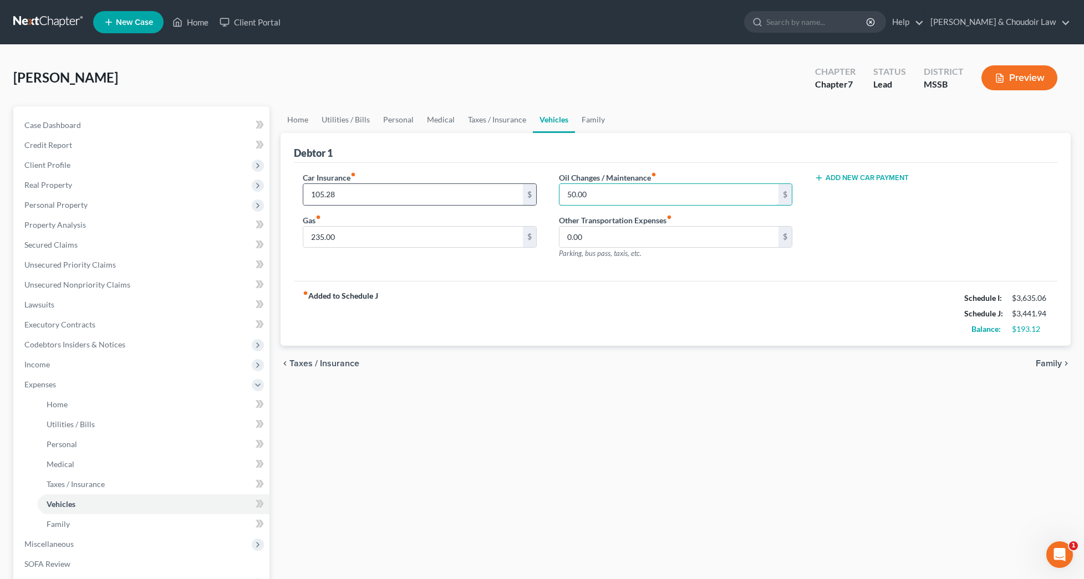
drag, startPoint x: 595, startPoint y: 194, endPoint x: 530, endPoint y: 192, distance: 64.9
click at [532, 192] on div "Car Insurance fiber_manual_record 105.28 $ Gas fiber_manual_record 235.00 $ Oil…" at bounding box center [676, 220] width 768 height 96
type input "100"
click at [594, 121] on link "Family" at bounding box center [593, 119] width 37 height 27
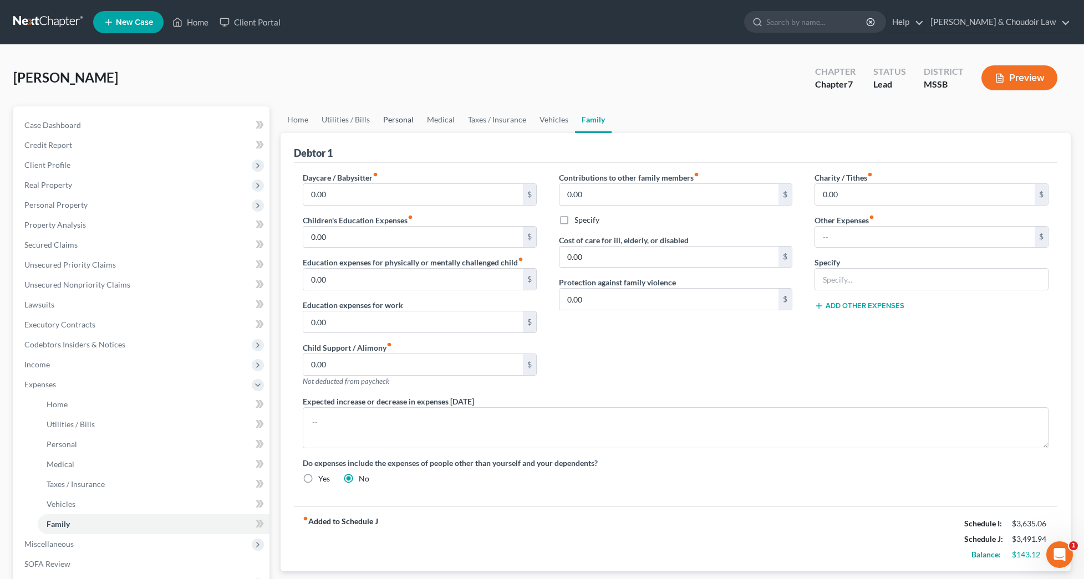
click at [393, 120] on link "Personal" at bounding box center [398, 119] width 44 height 27
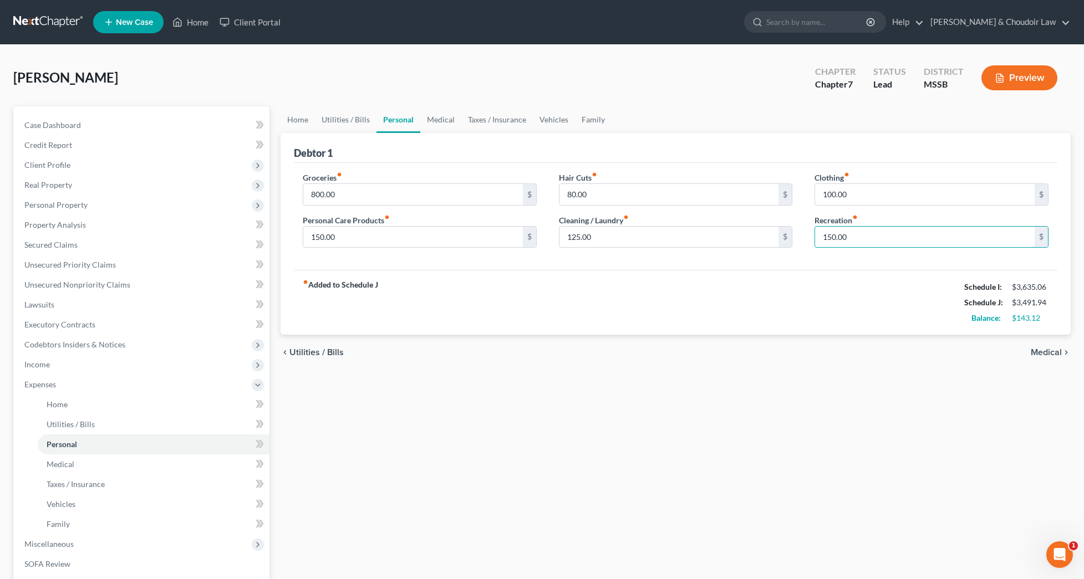
drag, startPoint x: 863, startPoint y: 239, endPoint x: 797, endPoint y: 237, distance: 66.0
click at [797, 237] on div "Groceries fiber_manual_record 800.00 $ Personal Care Products fiber_manual_reco…" at bounding box center [676, 214] width 768 height 85
type input "200"
drag, startPoint x: 538, startPoint y: 196, endPoint x: 512, endPoint y: 196, distance: 26.1
click at [512, 196] on div "Groceries fiber_manual_record 800.00 $ Personal Care Products fiber_manual_reco…" at bounding box center [676, 214] width 768 height 85
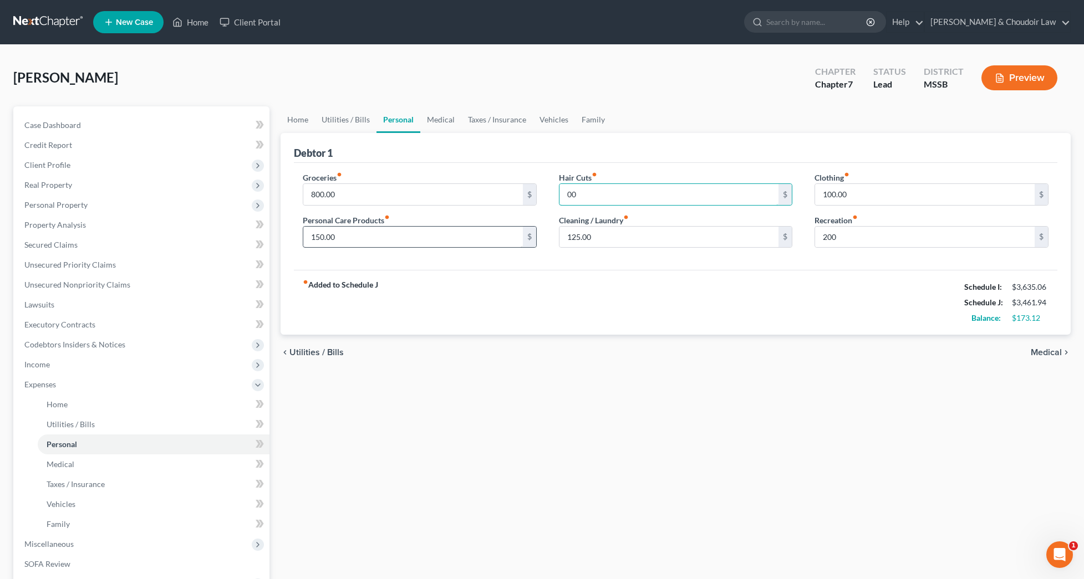
type input "00"
click at [435, 239] on input "150.00" at bounding box center [413, 237] width 220 height 21
click at [389, 193] on input "800.00" at bounding box center [413, 194] width 220 height 21
click at [340, 120] on link "Utilities / Bills" at bounding box center [346, 119] width 62 height 27
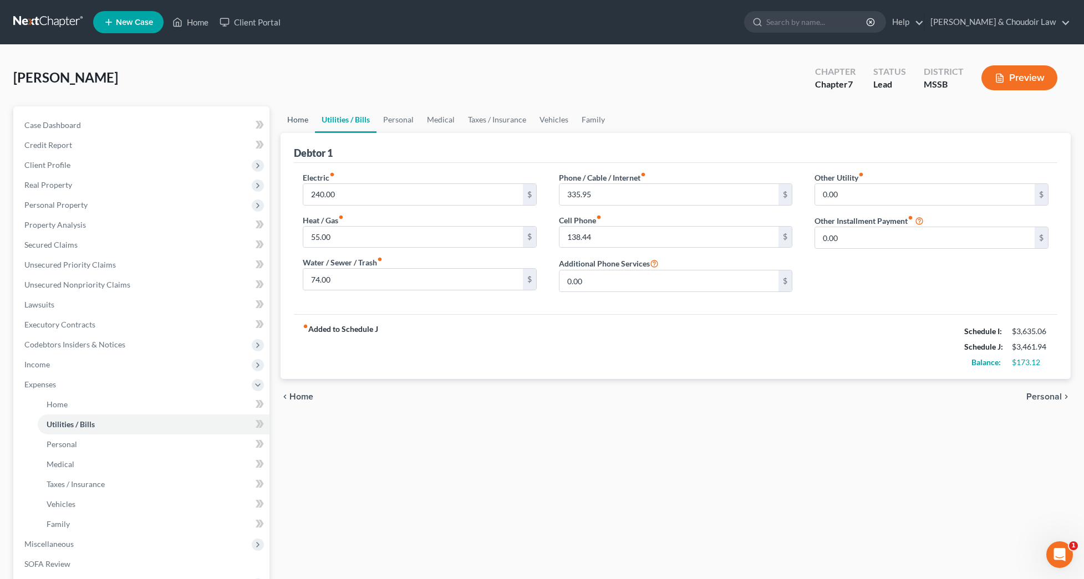
click at [288, 121] on link "Home" at bounding box center [297, 119] width 34 height 27
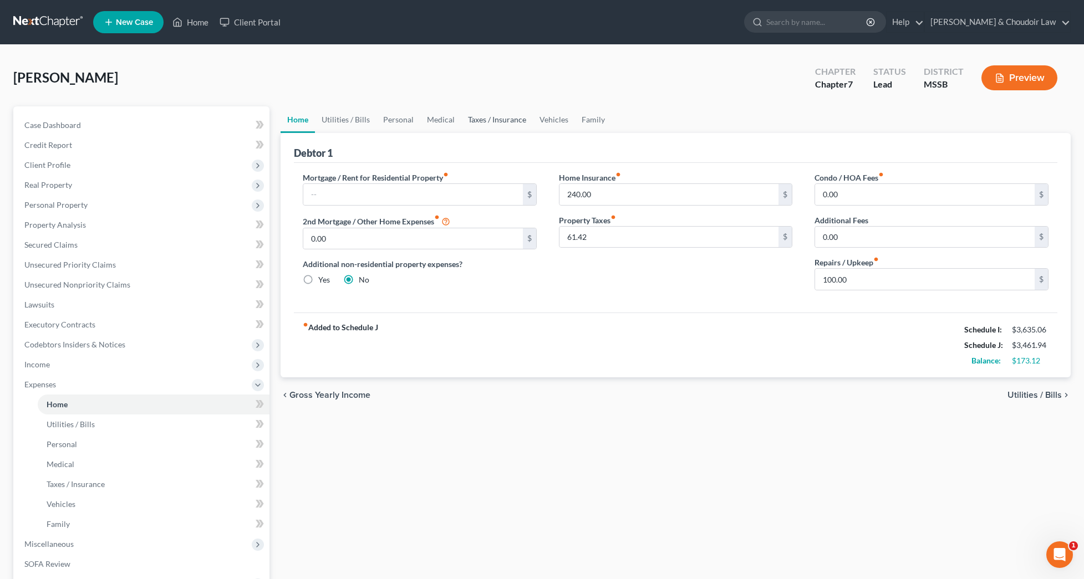
click at [508, 120] on link "Taxes / Insurance" at bounding box center [497, 119] width 72 height 27
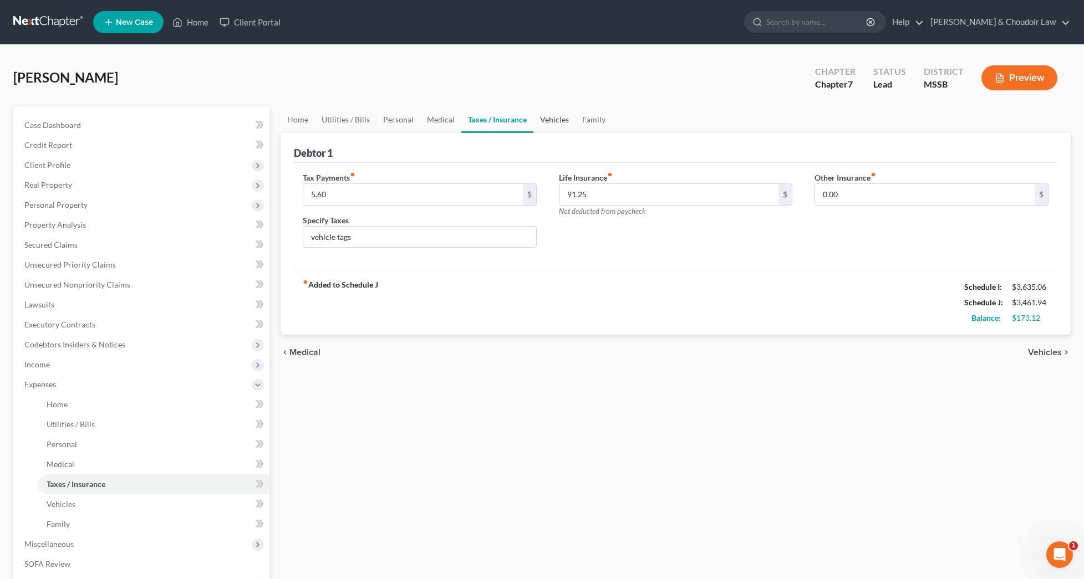
click at [551, 121] on link "Vehicles" at bounding box center [554, 119] width 42 height 27
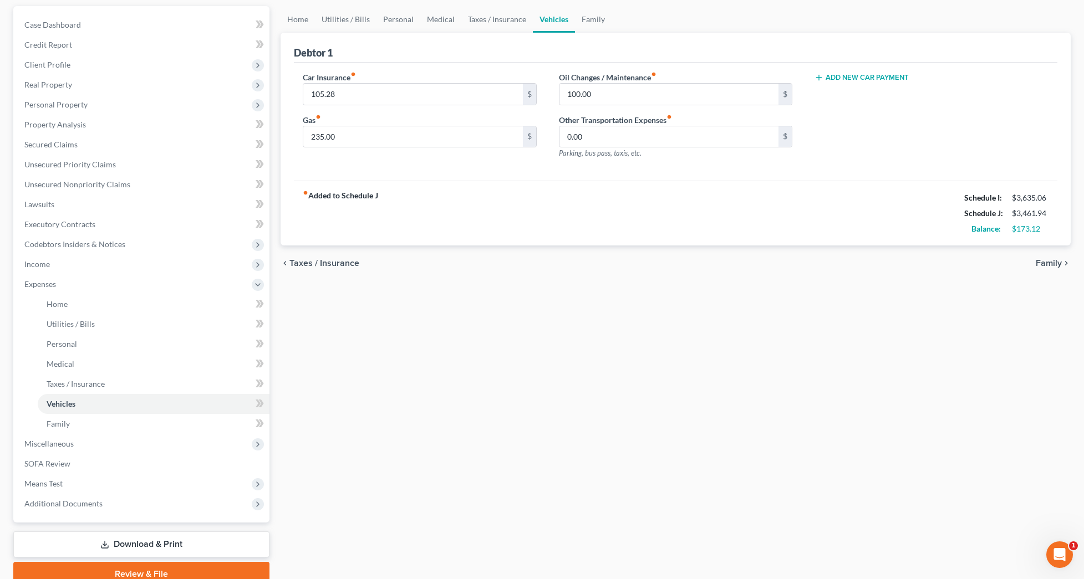
scroll to position [110, 0]
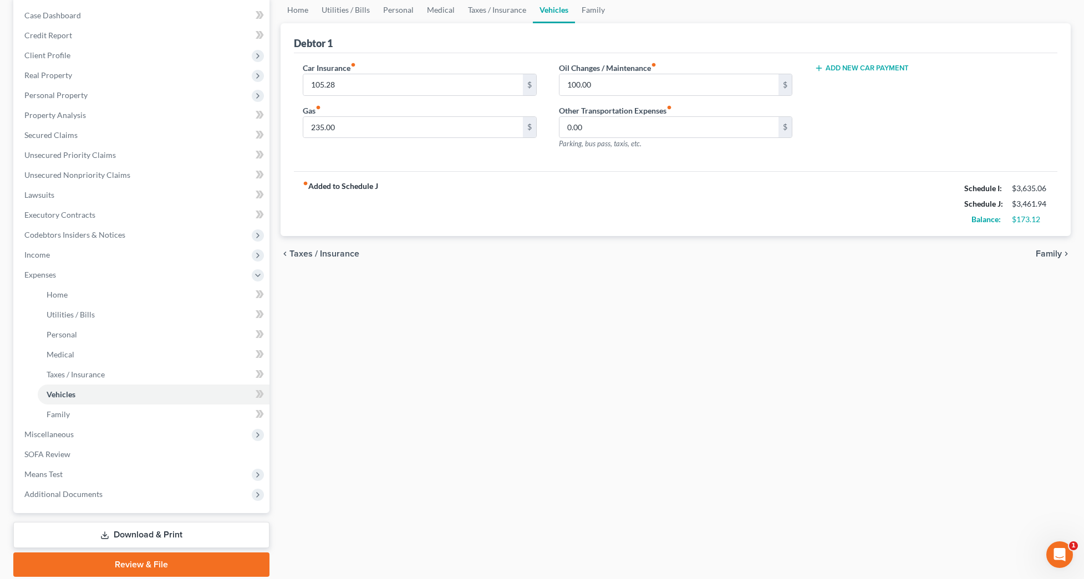
click at [233, 529] on link "Download & Print" at bounding box center [141, 535] width 256 height 26
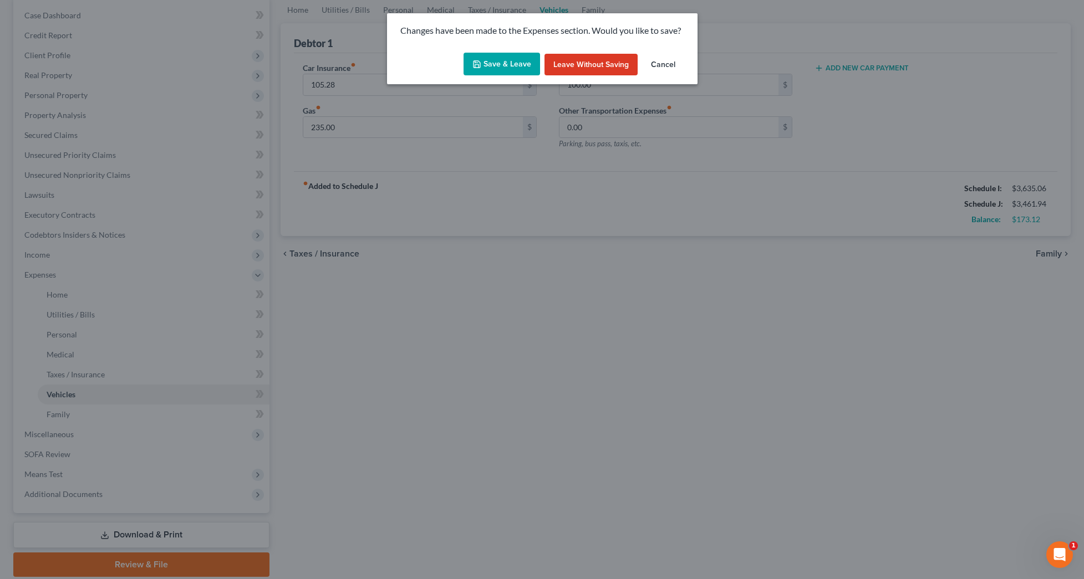
click at [518, 66] on button "Save & Leave" at bounding box center [501, 64] width 76 height 23
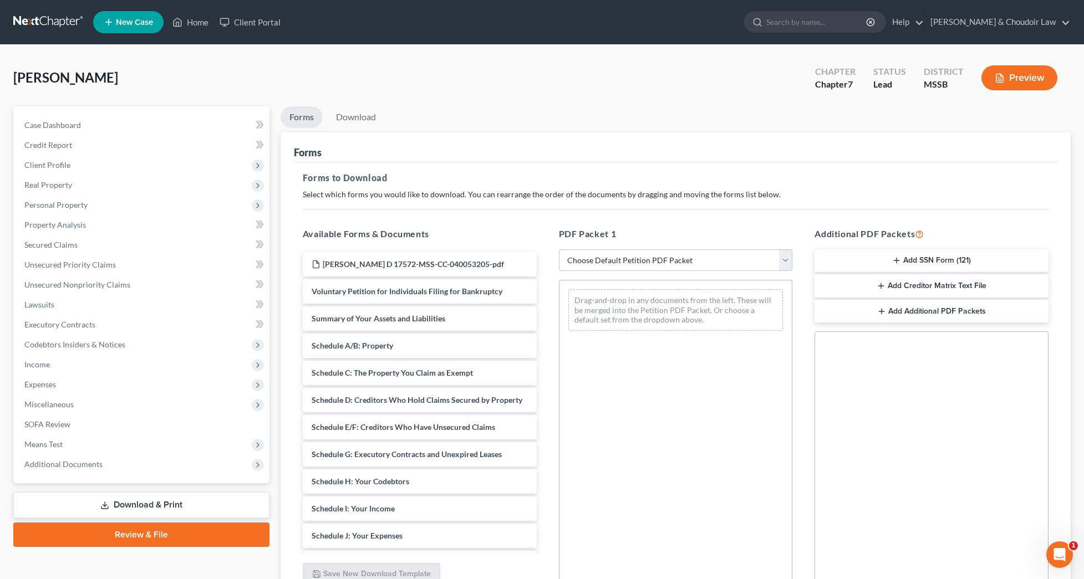
drag, startPoint x: 861, startPoint y: 262, endPoint x: 863, endPoint y: 292, distance: 30.5
click at [860, 262] on button "Add SSN Form (121)" at bounding box center [931, 260] width 234 height 23
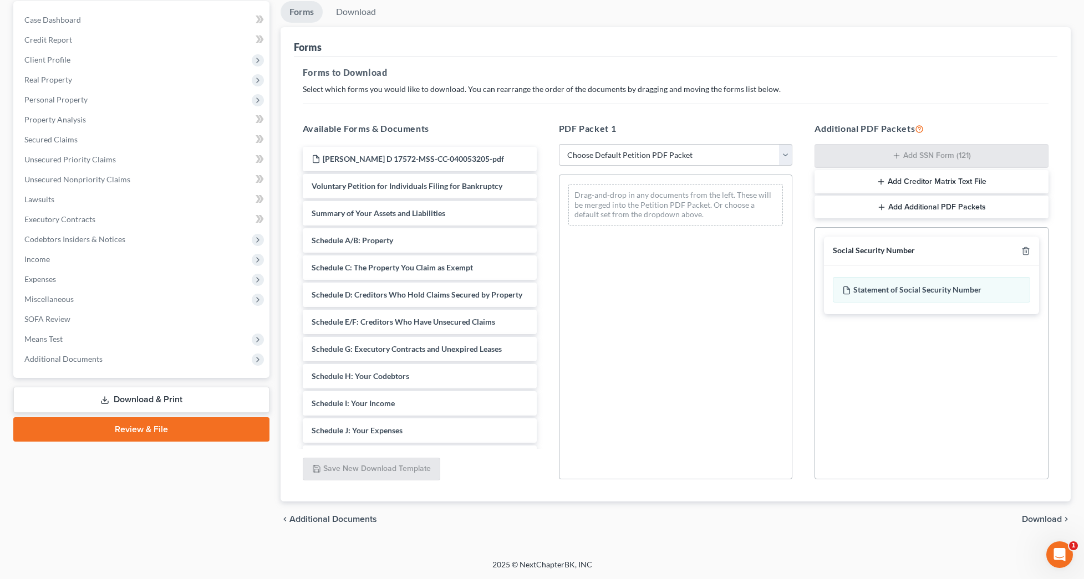
click at [1034, 515] on span "Download" at bounding box center [1042, 519] width 40 height 9
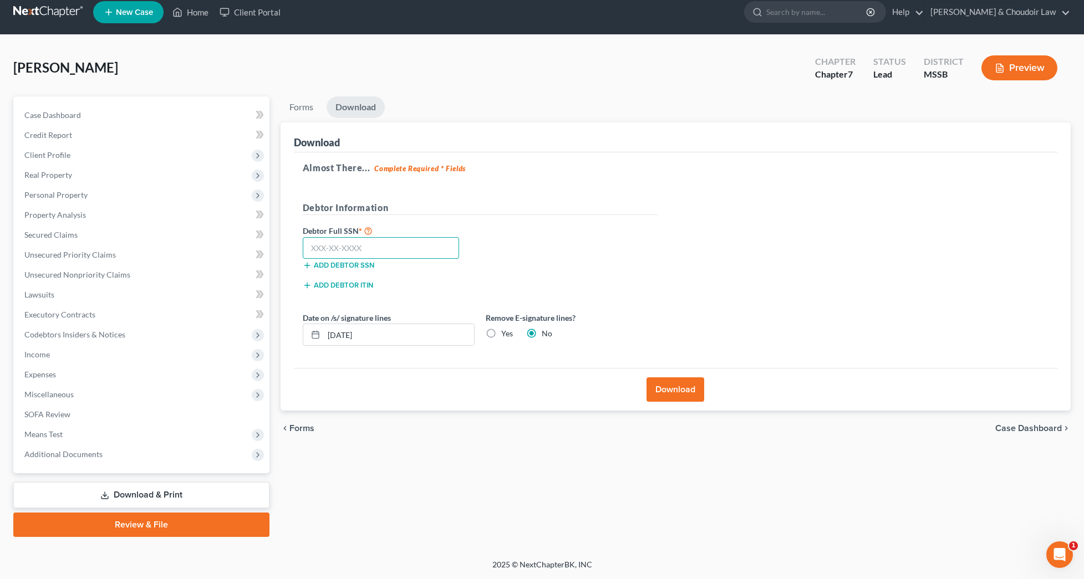
click at [438, 244] on input "text" at bounding box center [381, 248] width 157 height 22
type input "428-68-7750"
click at [509, 338] on label "Yes" at bounding box center [507, 333] width 12 height 11
click at [509, 335] on input "Yes" at bounding box center [509, 331] width 7 height 7
radio input "true"
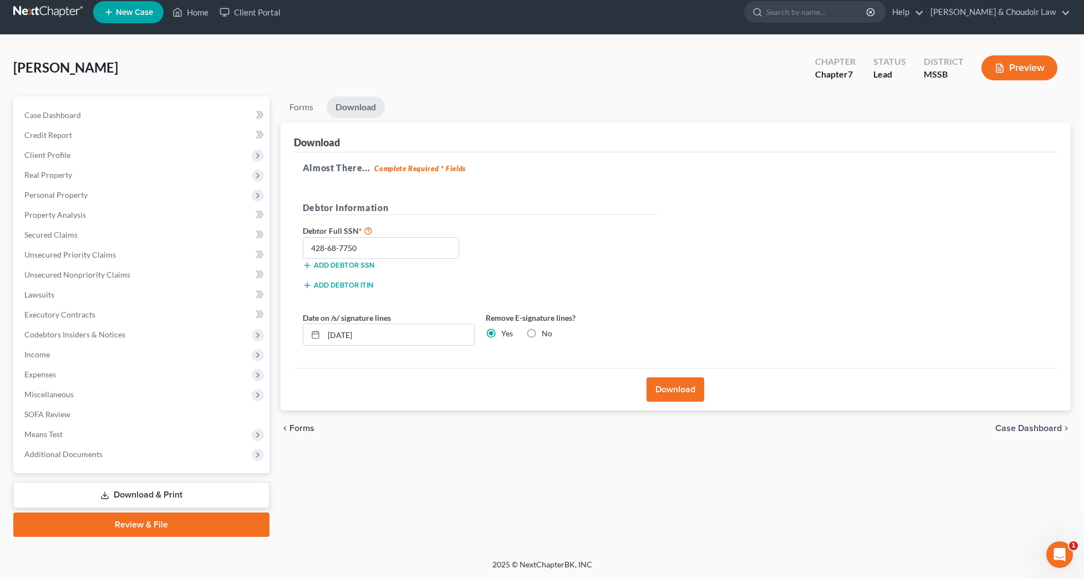
click at [542, 329] on label "No" at bounding box center [547, 333] width 11 height 11
click at [546, 329] on input "No" at bounding box center [549, 331] width 7 height 7
radio input "true"
radio input "false"
click at [674, 395] on button "Download" at bounding box center [675, 389] width 58 height 24
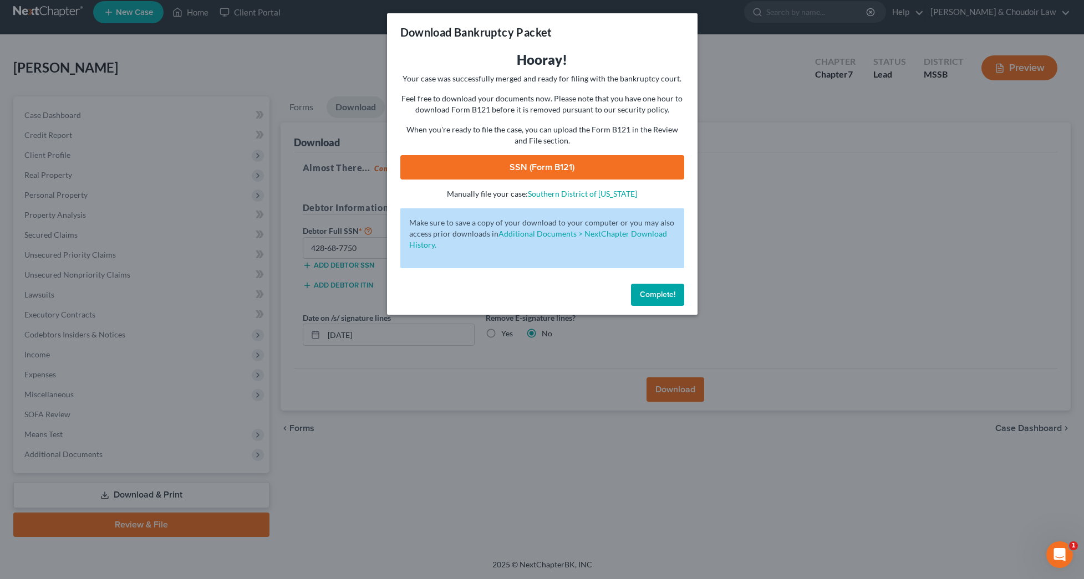
click at [564, 171] on link "SSN (Form B121)" at bounding box center [542, 167] width 284 height 24
click at [650, 292] on span "Complete!" at bounding box center [657, 294] width 35 height 9
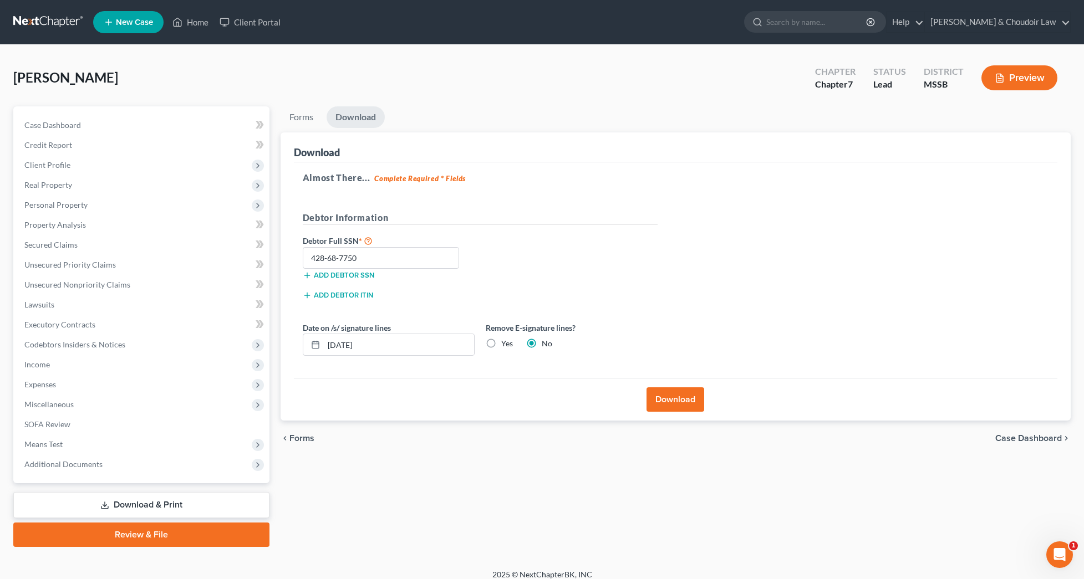
scroll to position [0, 0]
click at [237, 536] on link "Review & File" at bounding box center [141, 535] width 256 height 24
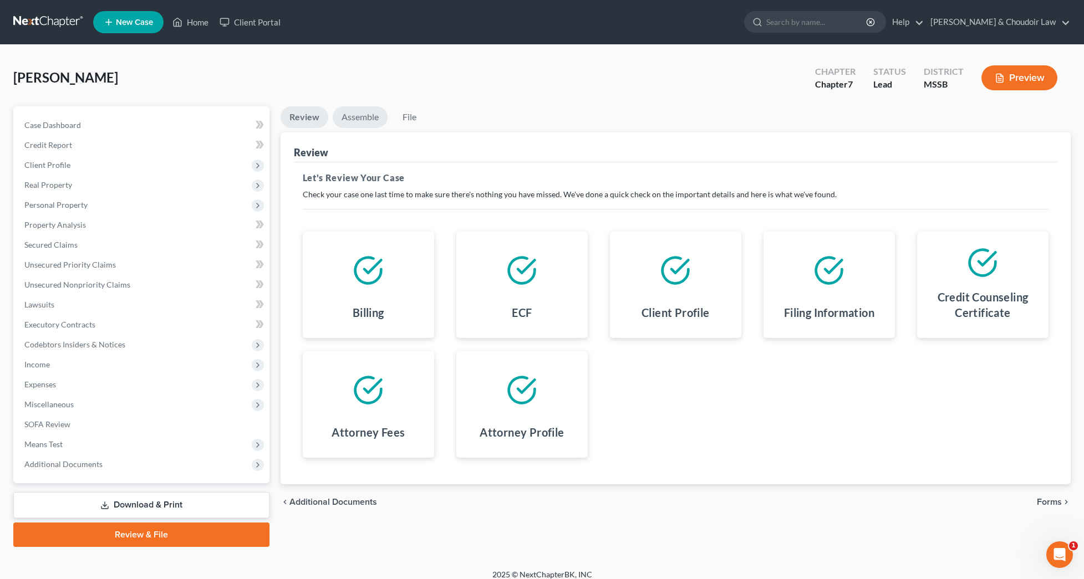
click at [365, 123] on link "Assemble" at bounding box center [360, 117] width 55 height 22
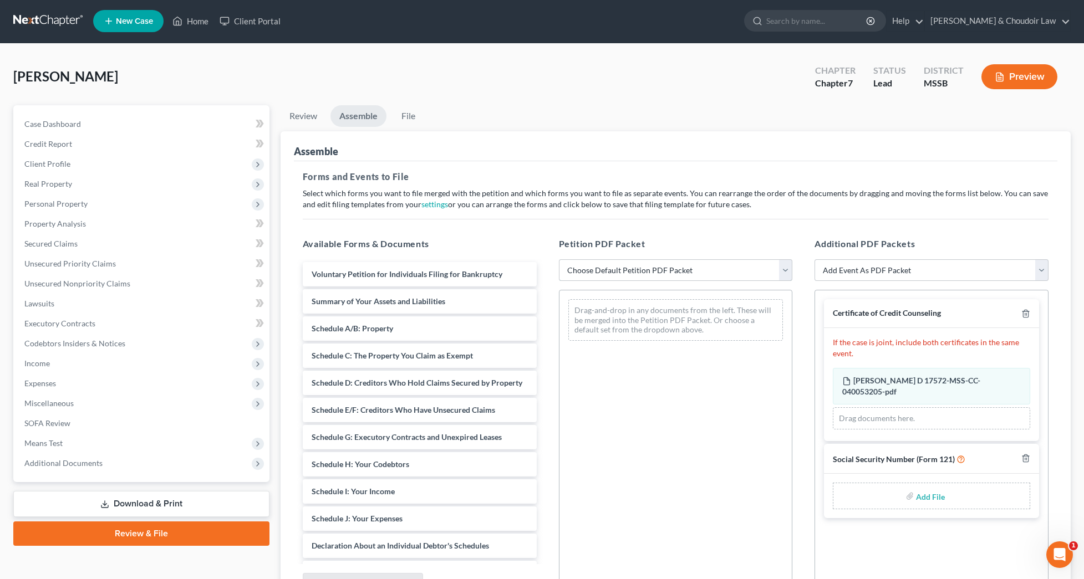
scroll to position [4, 0]
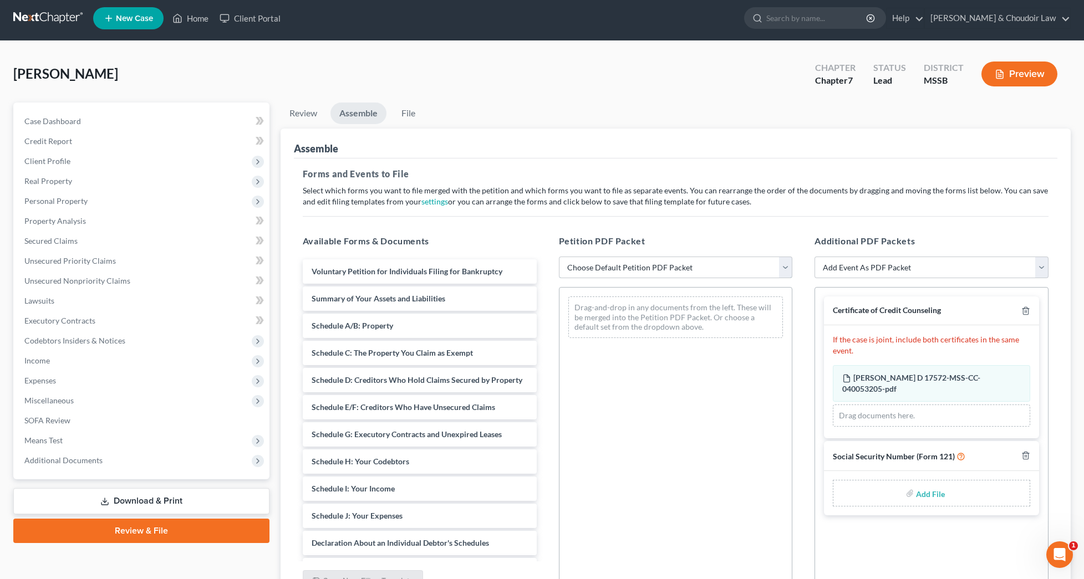
select select "4"
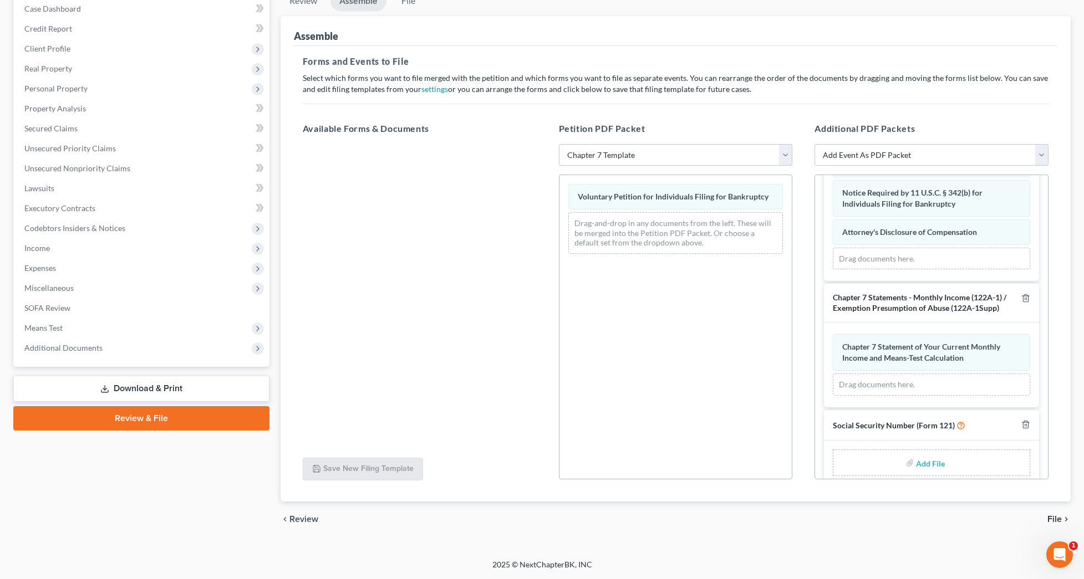
scroll to position [793, 0]
click at [919, 453] on input "file" at bounding box center [929, 463] width 27 height 20
type input "C:\fakepath\643e90ff-2f07-4f52-88ac-ea9160102932.pdf"
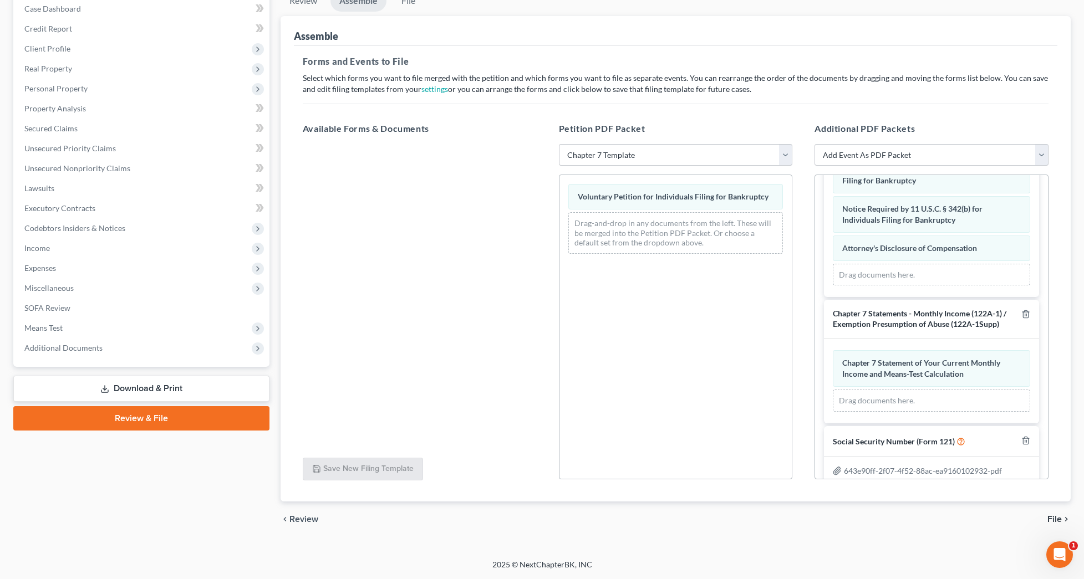
click at [1057, 519] on span "File" at bounding box center [1054, 519] width 14 height 9
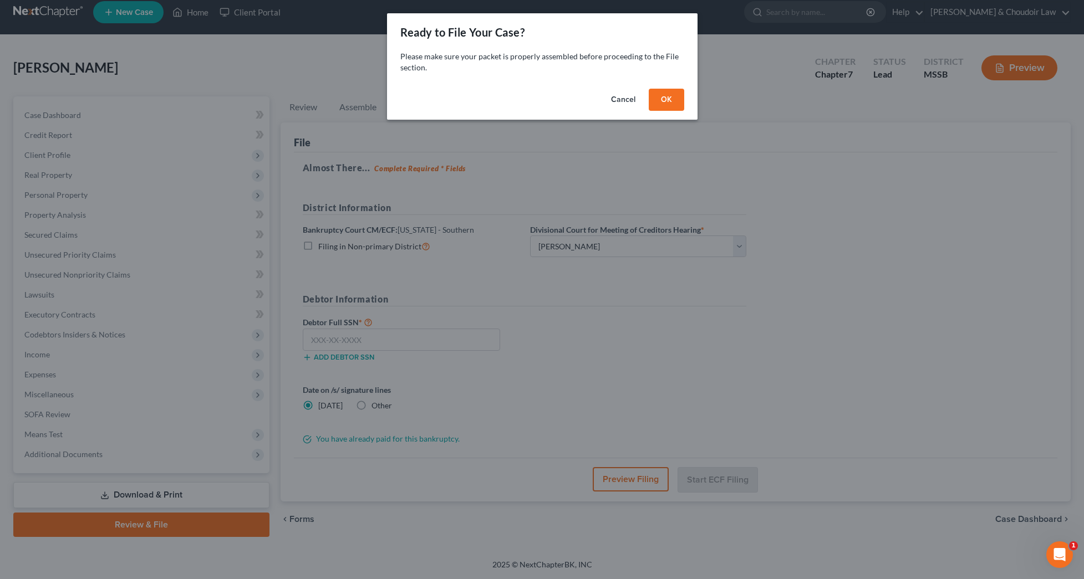
scroll to position [10, 0]
click at [672, 98] on button "OK" at bounding box center [666, 100] width 35 height 22
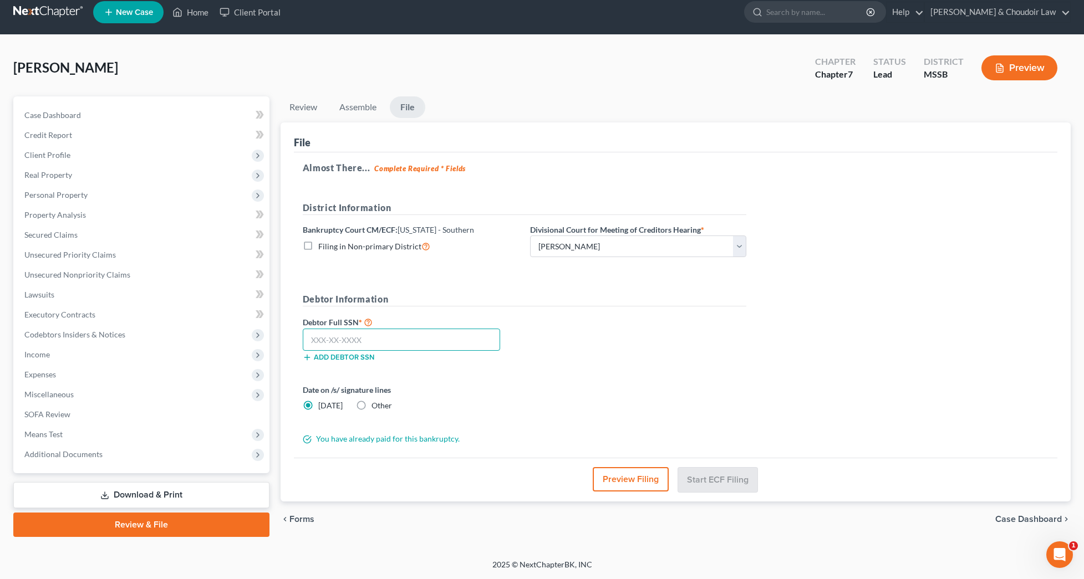
click at [422, 342] on input "text" at bounding box center [401, 340] width 197 height 22
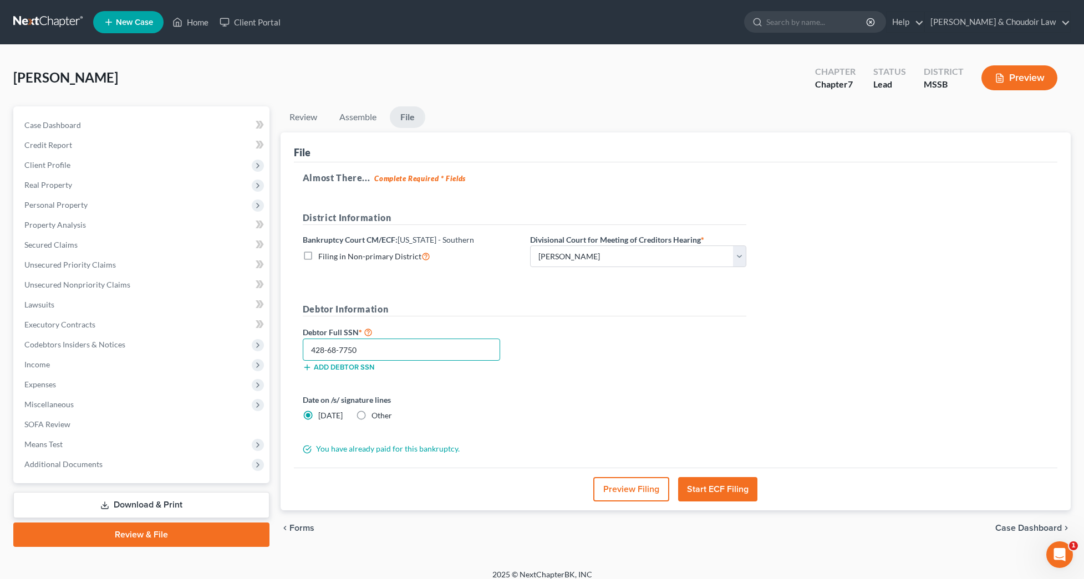
scroll to position [0, 0]
type input "428-68-7750"
click at [717, 493] on button "Start ECF Filing" at bounding box center [717, 489] width 79 height 24
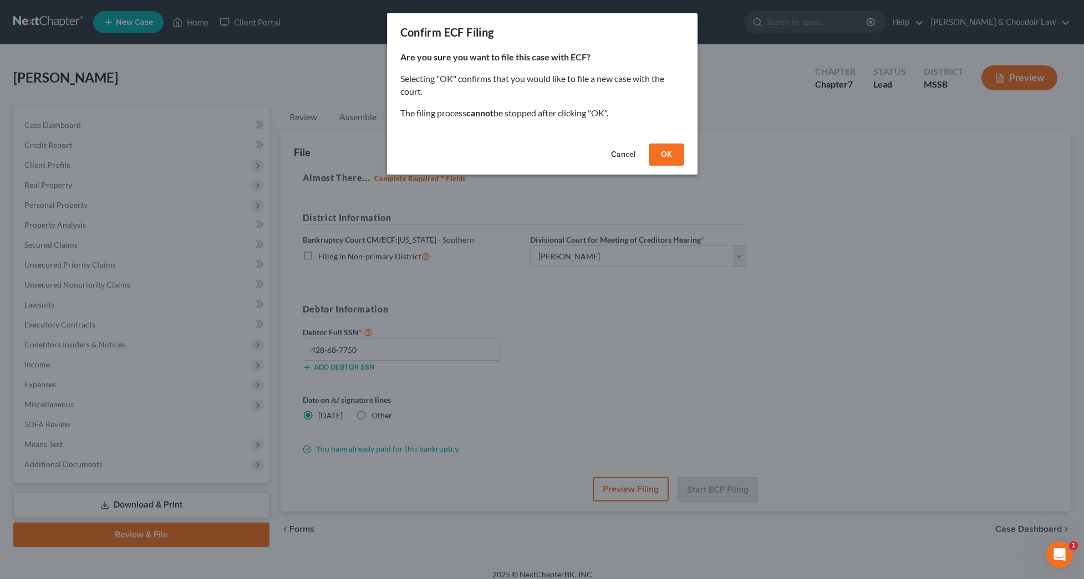
click at [649, 150] on button "OK" at bounding box center [666, 155] width 35 height 22
